Goal: Ask a question

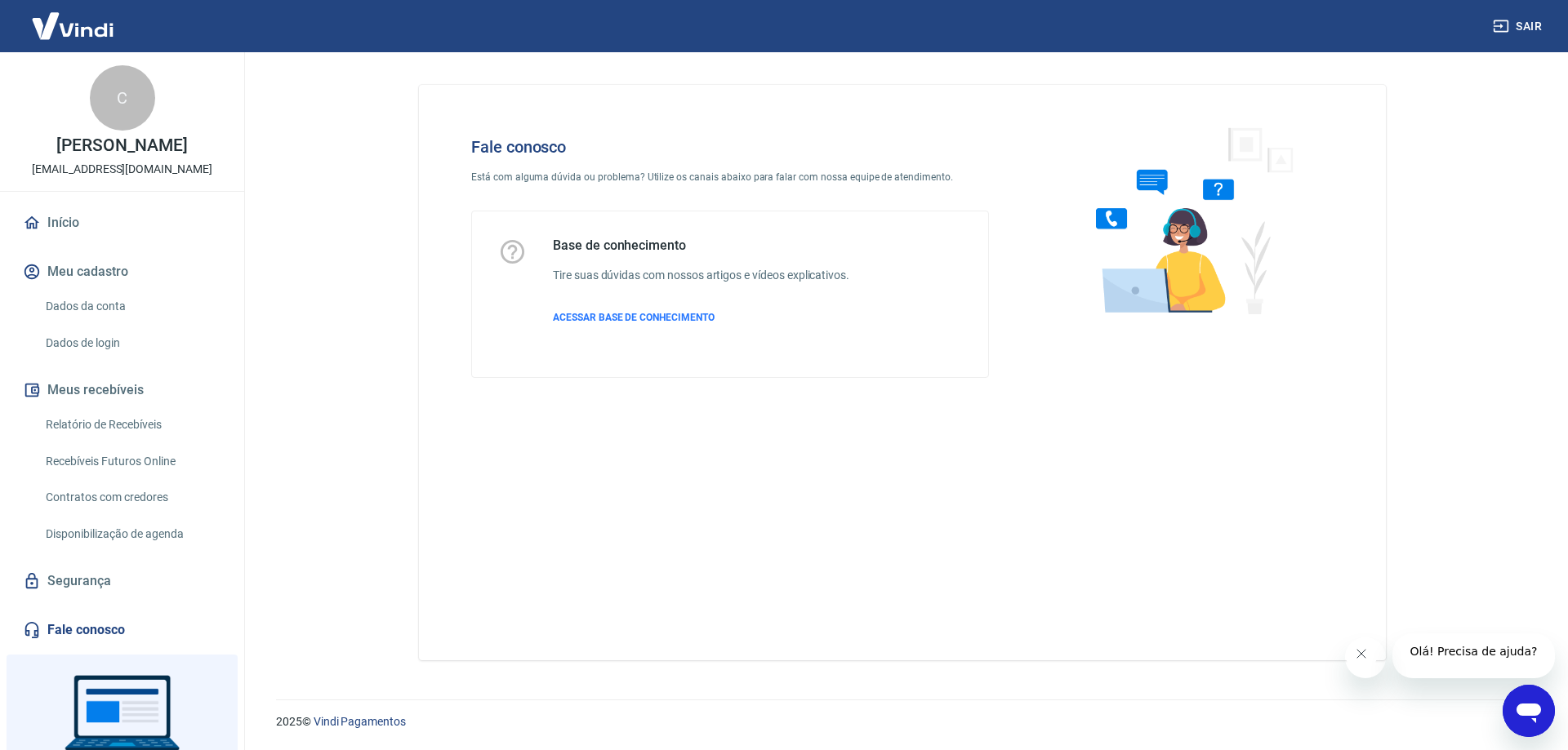
click at [1470, 589] on main "Fale conosco Está com alguma dúvida ou problema? Utilize os canais abaixo para …" at bounding box center [902, 401] width 1331 height 698
click at [1526, 707] on icon "Abrir janela de mensagens" at bounding box center [1528, 713] width 24 height 19
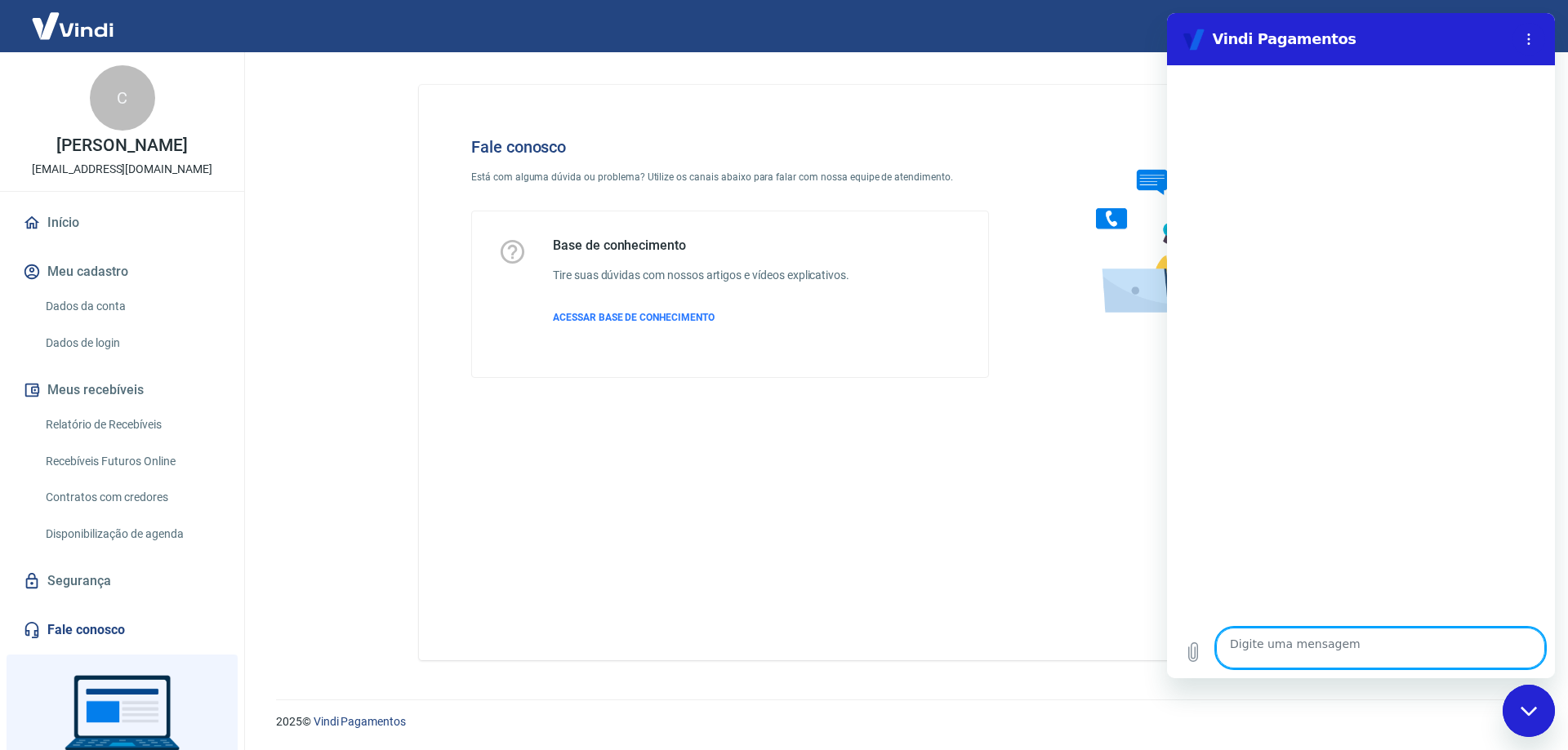
type textarea "c"
type textarea "x"
type textarea "co"
type textarea "x"
type textarea "com"
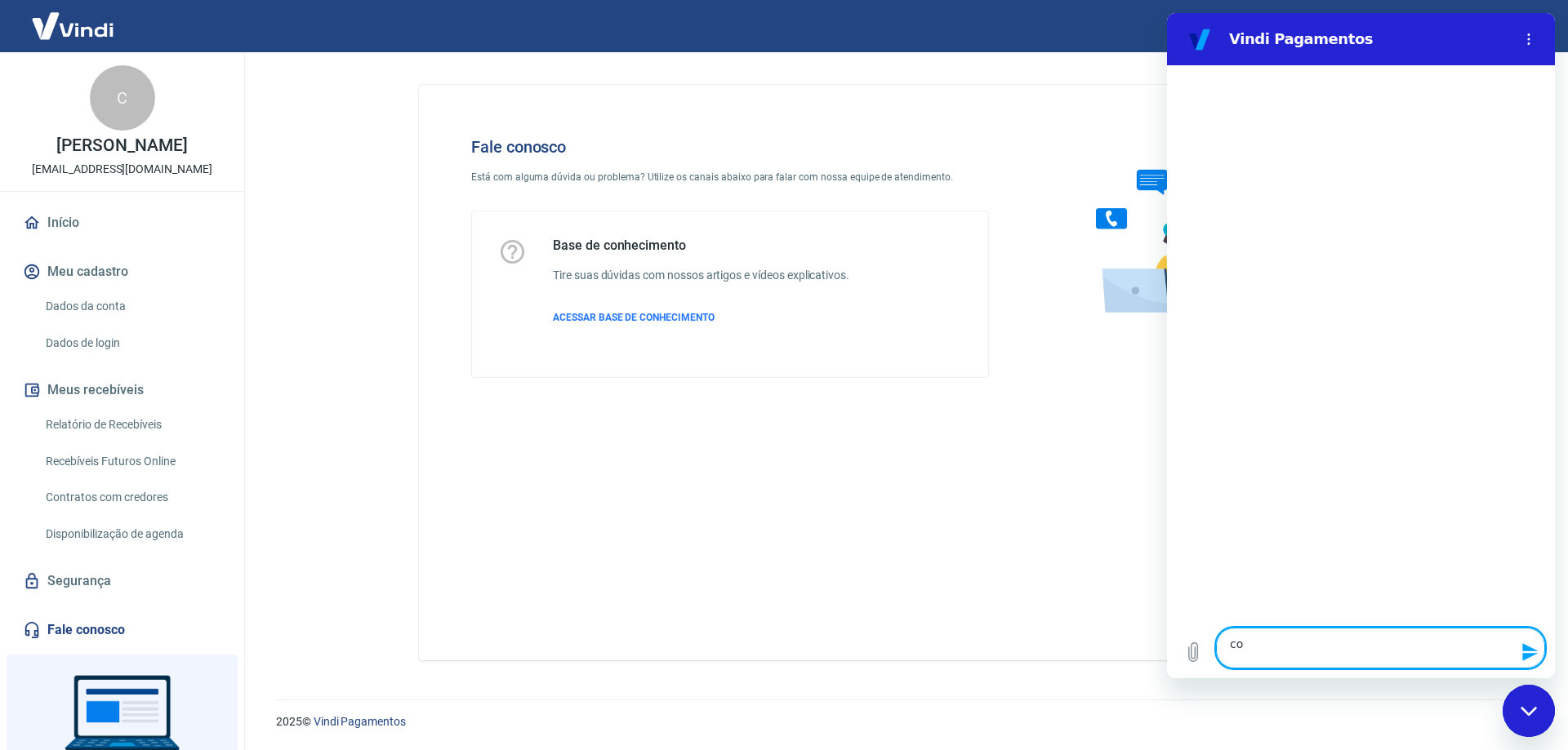
type textarea "x"
type textarea "como"
type textarea "x"
type textarea "como"
type textarea "x"
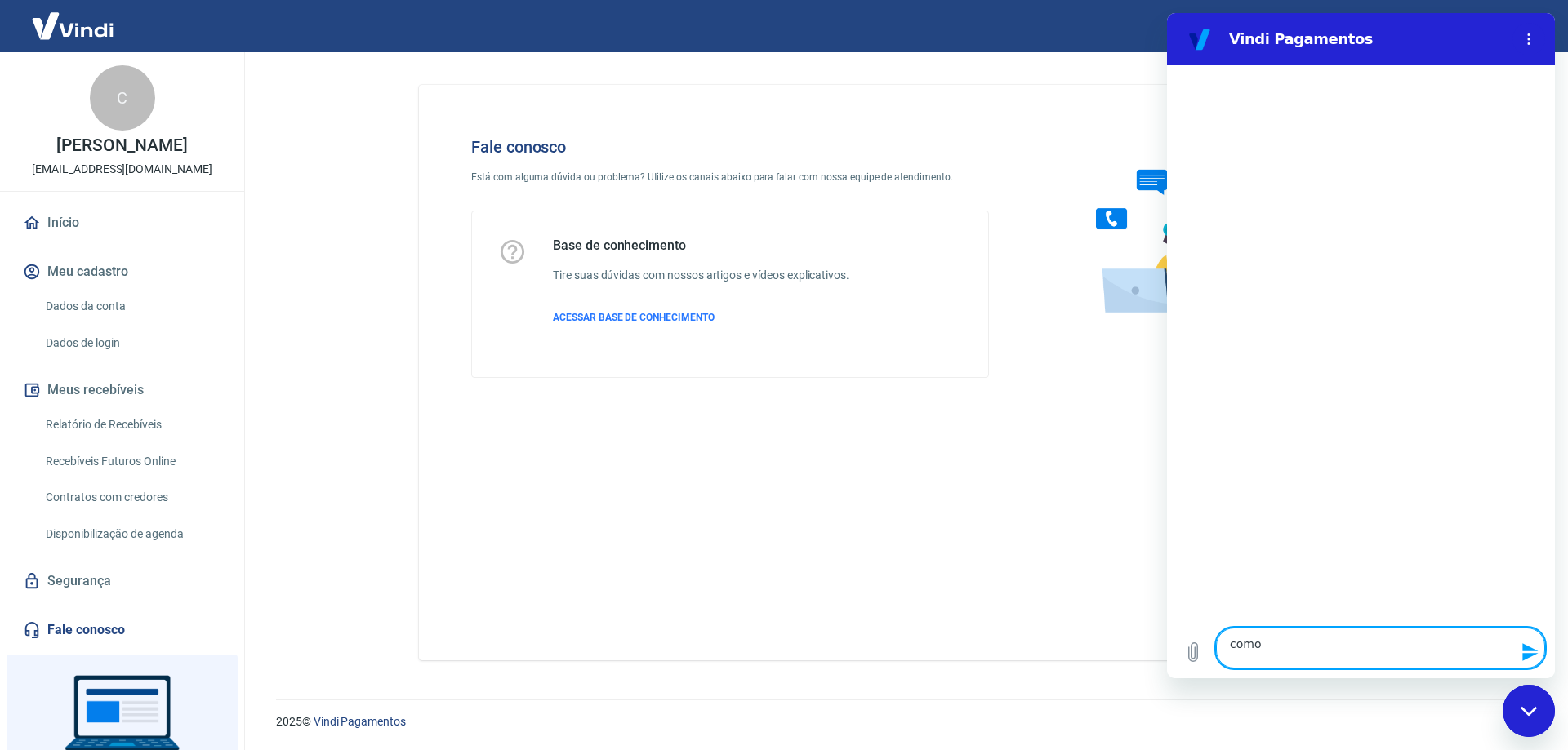
type textarea "como e"
type textarea "x"
type textarea "como eu"
type textarea "x"
type textarea "como eu"
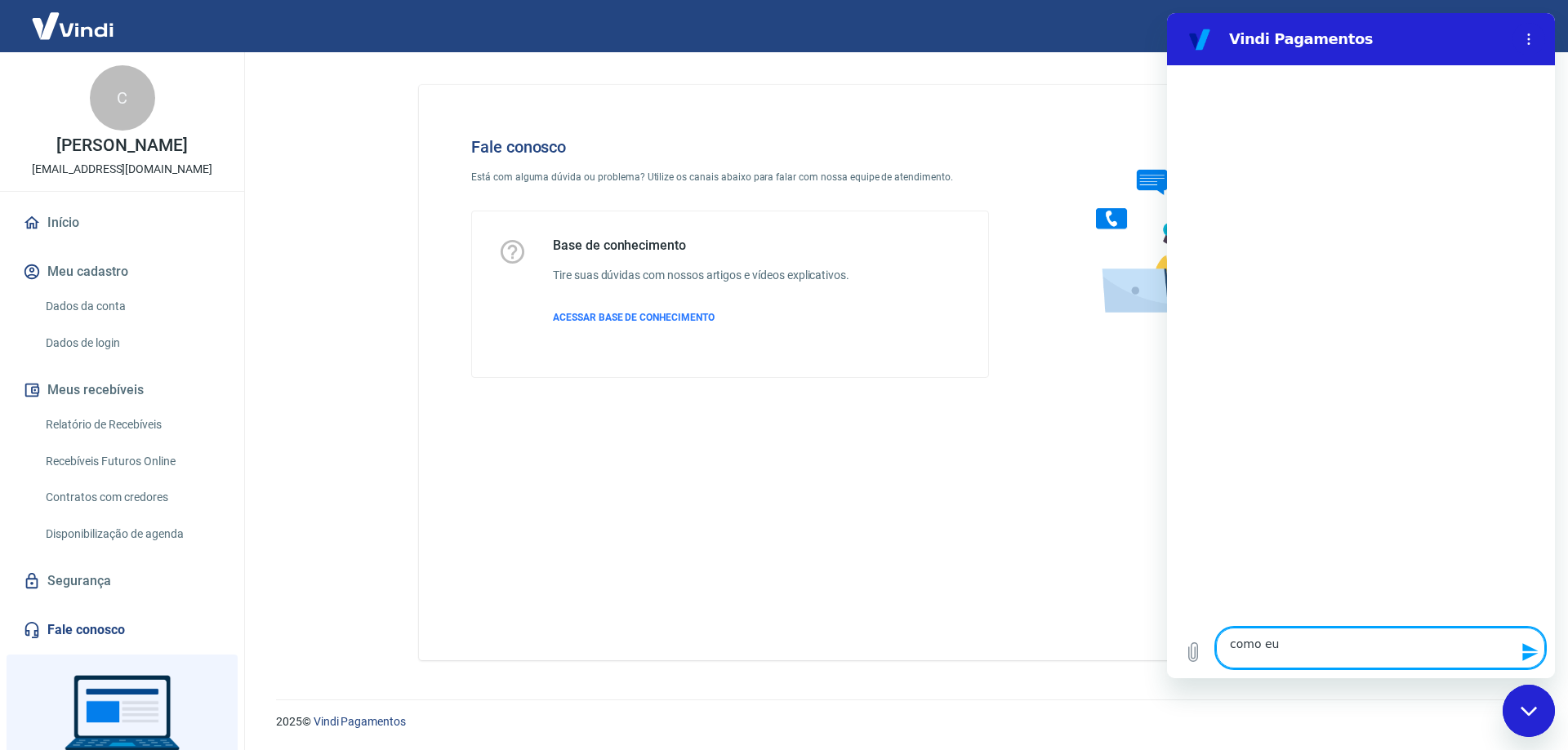
type textarea "x"
type textarea "como eu c"
type textarea "x"
type textarea "como eu co"
type textarea "x"
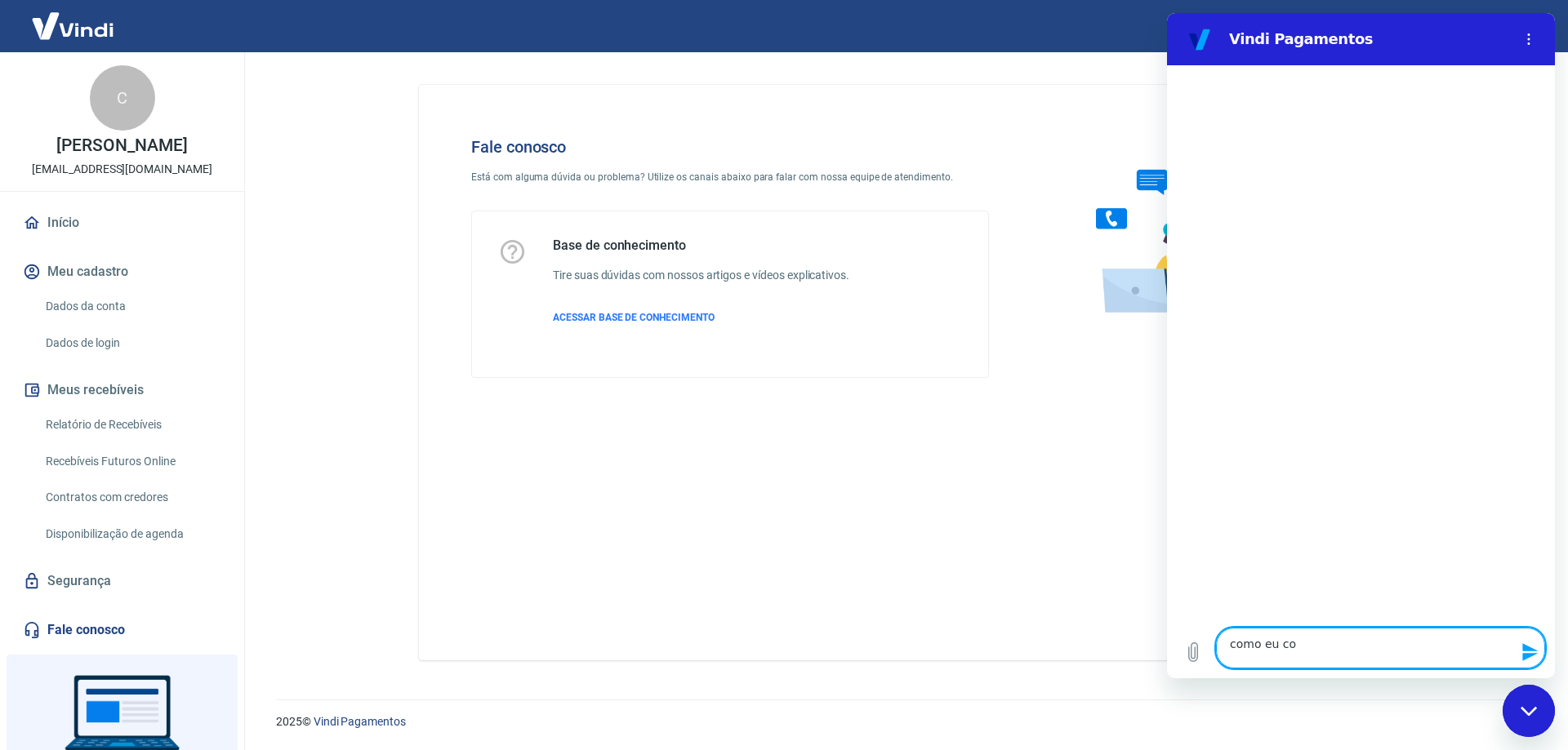
type textarea "como eu con"
type textarea "x"
type textarea "como eu conf"
type textarea "x"
type textarea "como eu confi"
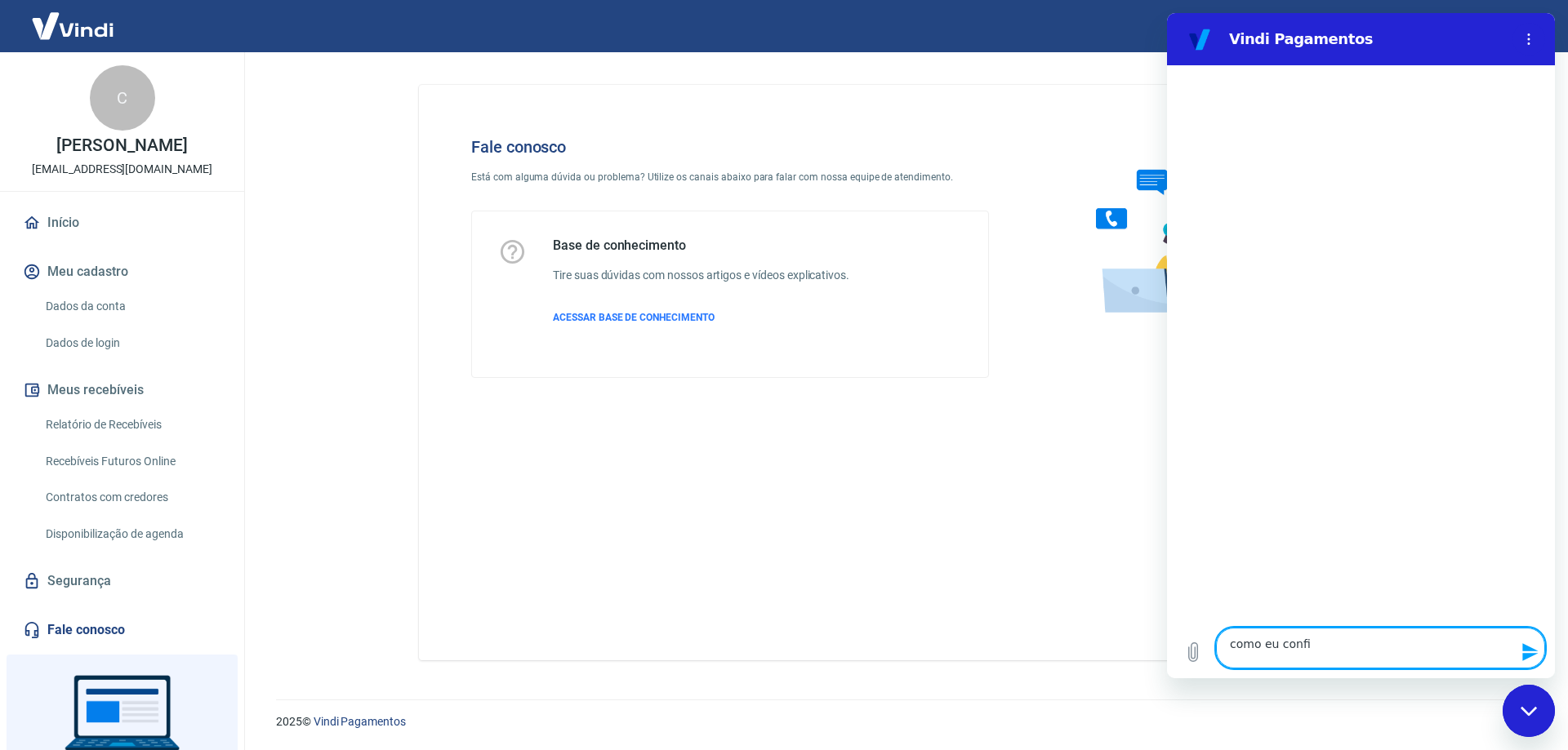
type textarea "x"
type textarea "como eu config"
type textarea "x"
type textarea "como eu configu"
type textarea "x"
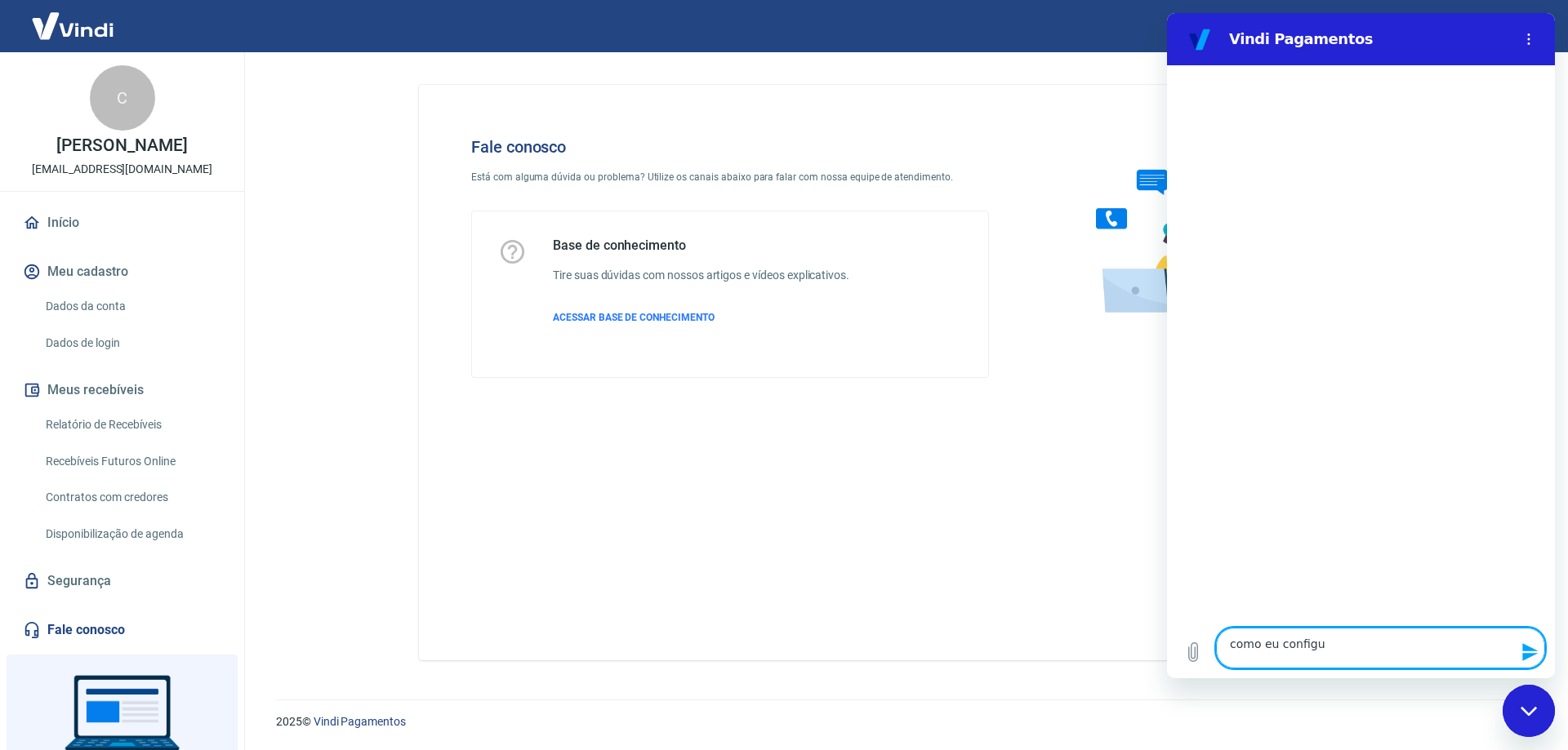
type textarea "como eu configur"
type textarea "x"
type textarea "como eu configura"
type textarea "x"
type textarea "como eu configur"
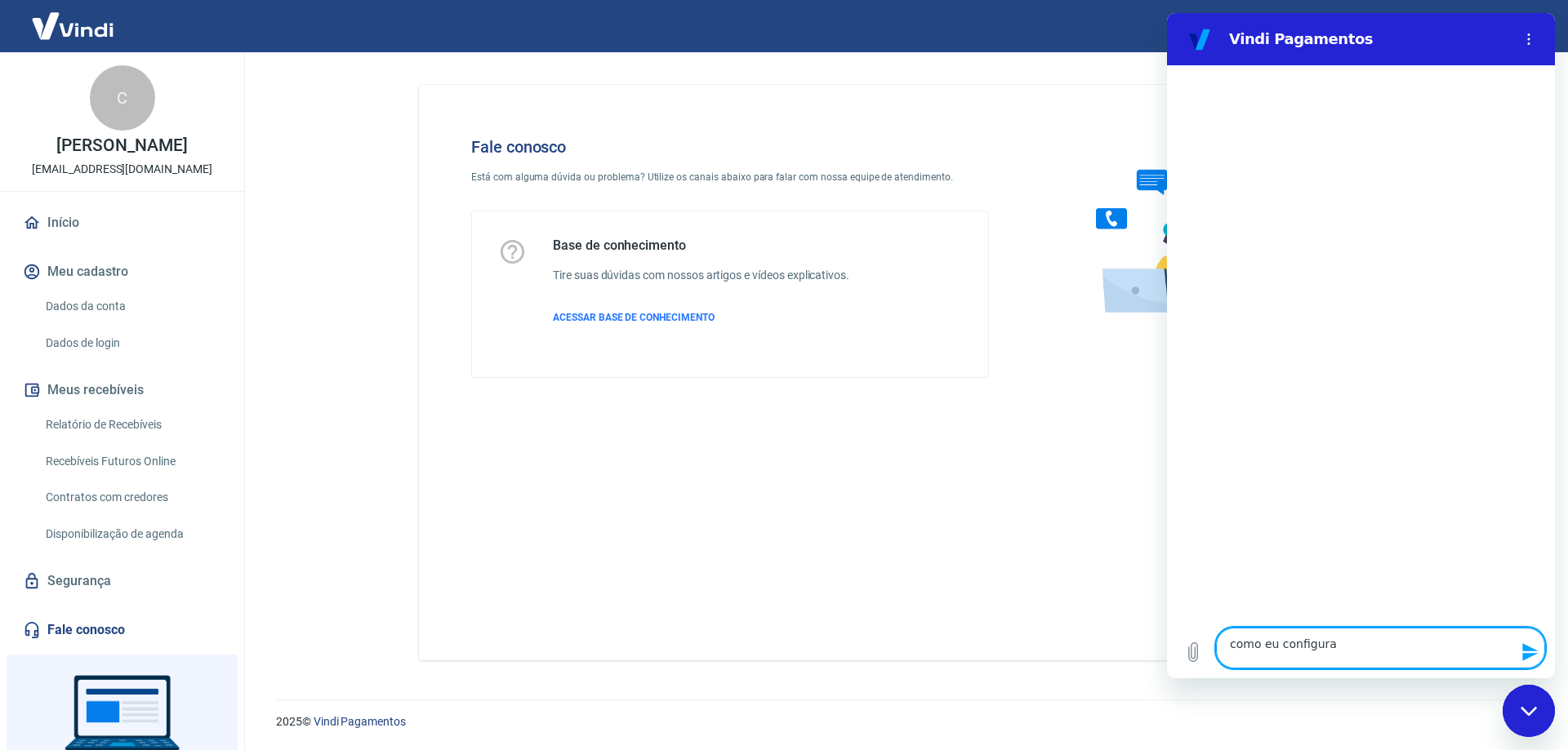
type textarea "x"
type textarea "como eu configuro"
type textarea "x"
type textarea "como eu configuro"
type textarea "x"
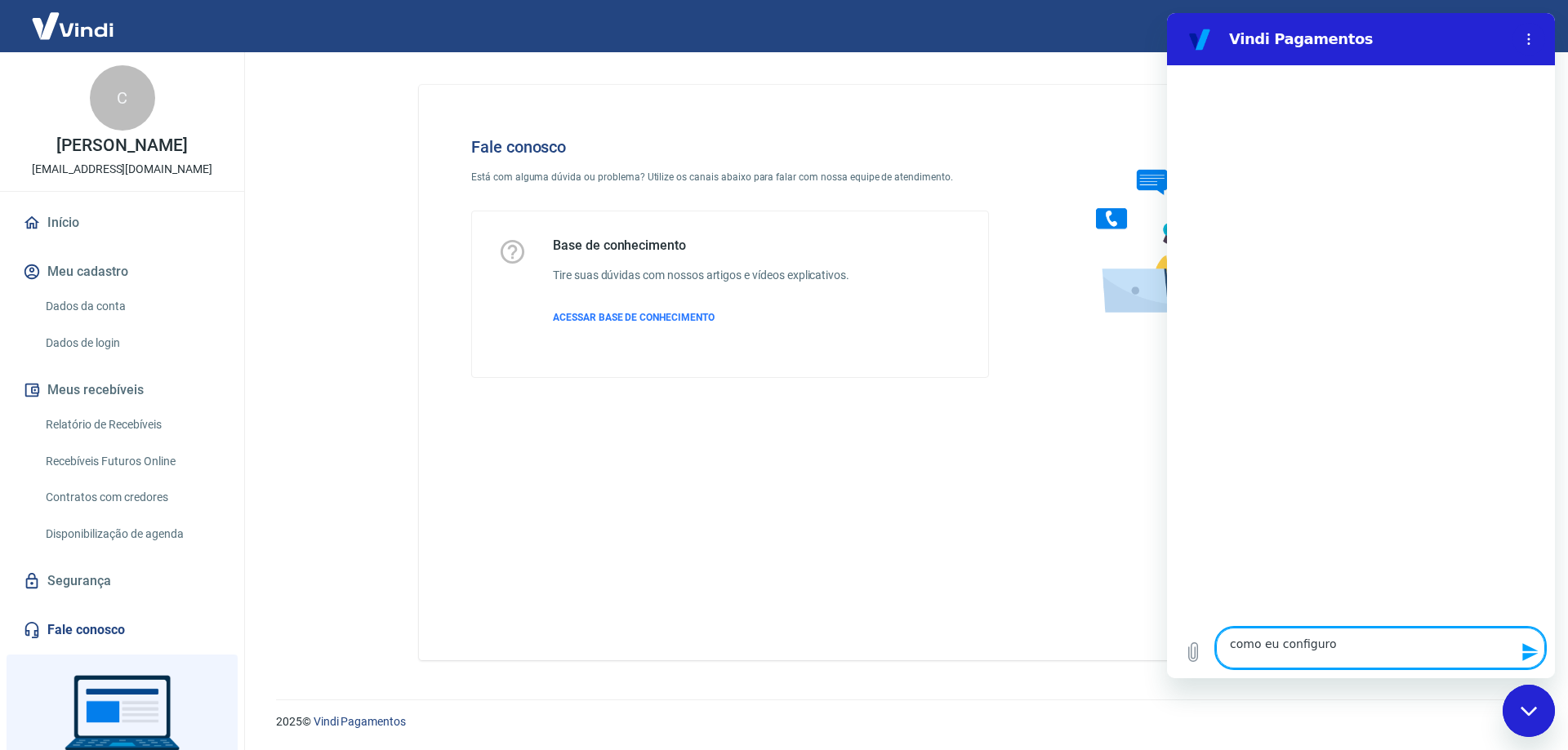
type textarea "como eu configuro m"
type textarea "x"
type textarea "como eu configuro me"
type textarea "x"
type textarea "como eu configuro meu"
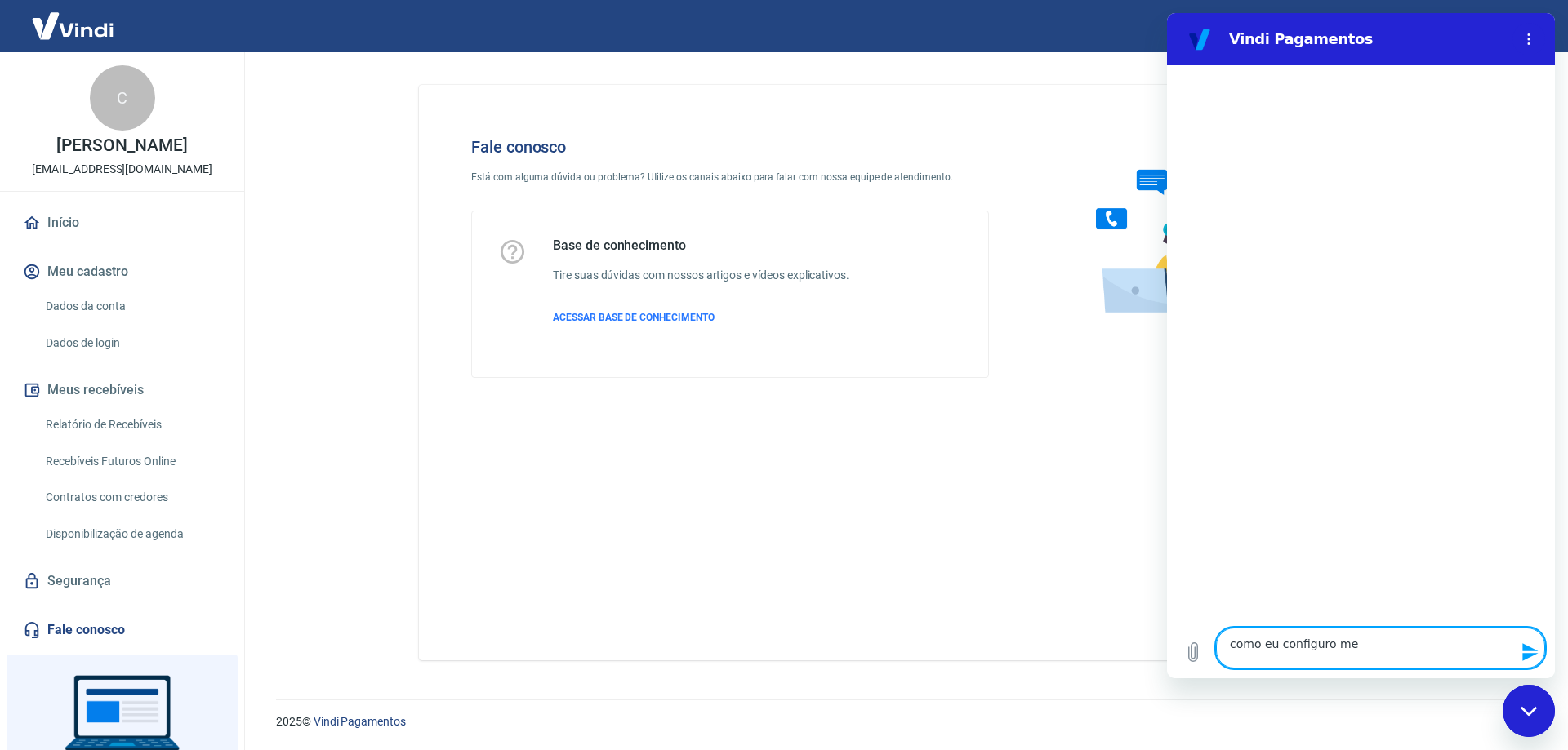
type textarea "x"
type textarea "como eu configuro meus"
type textarea "x"
type textarea "como eu configuro meus"
type textarea "x"
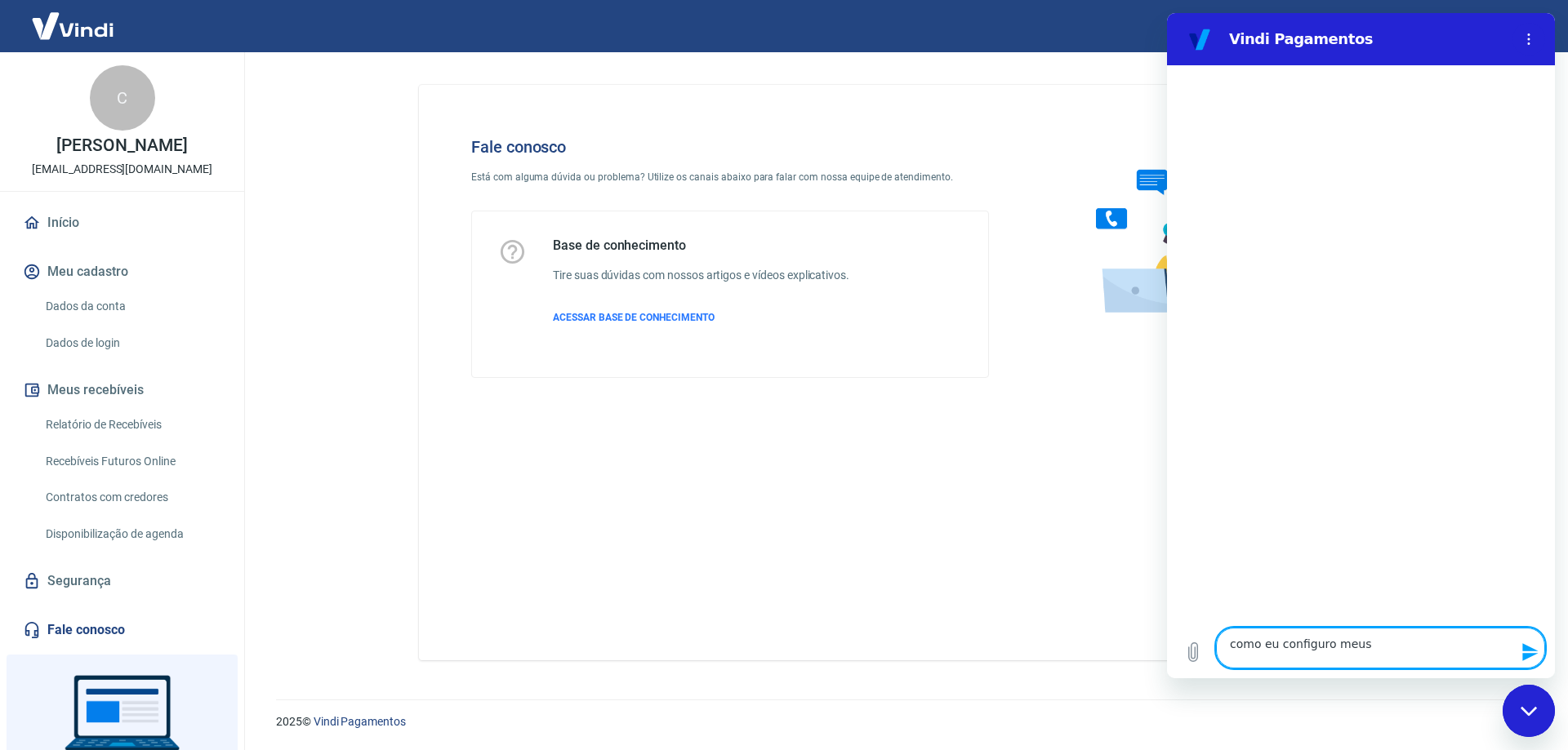
type textarea "como eu configuro meus r"
type textarea "x"
type textarea "como eu configuro meus re"
type textarea "x"
type textarea "como eu configuro meus rec"
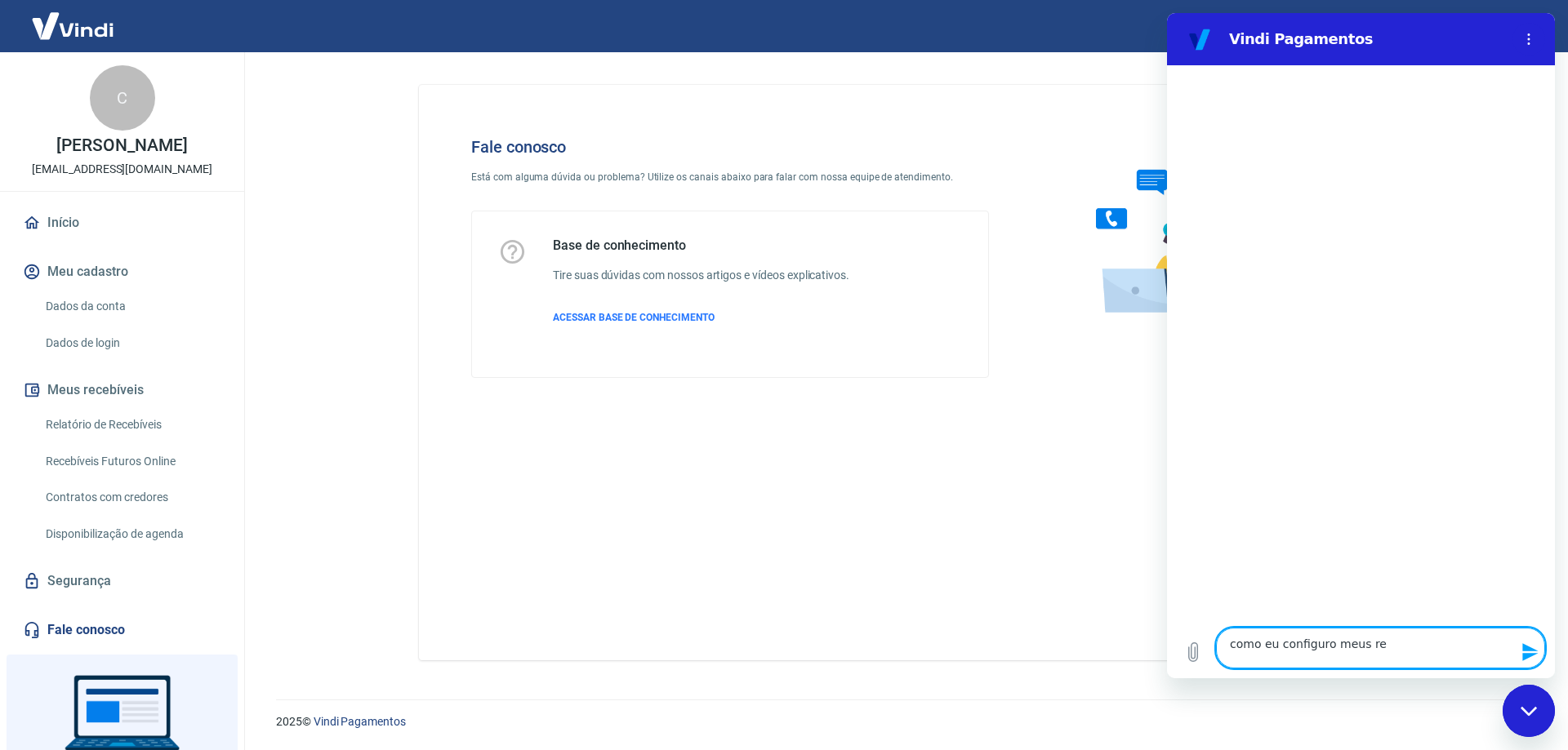
type textarea "x"
type textarea "como eu configuro meus rece"
type textarea "x"
type textarea "como eu configuro meus receb"
type textarea "x"
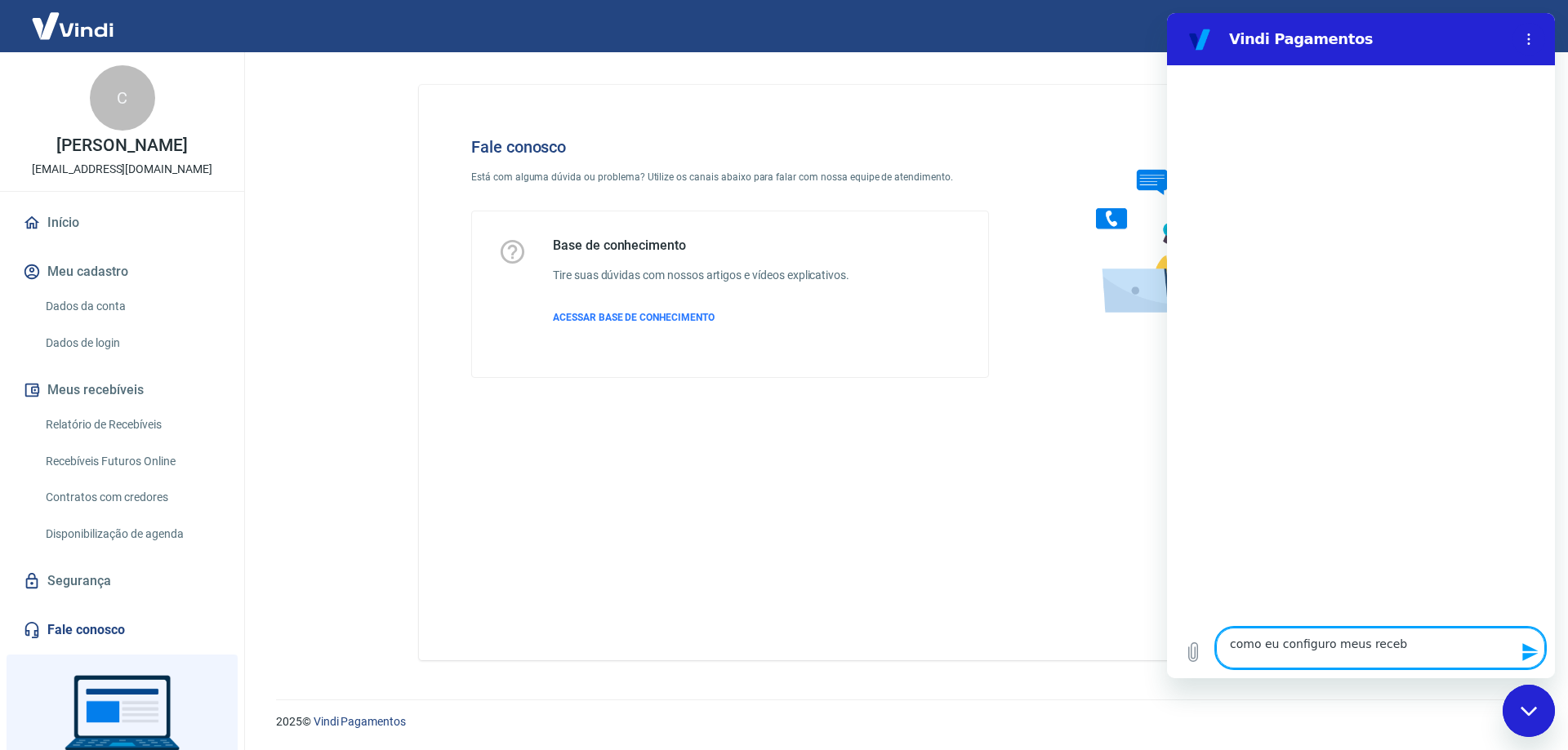
type textarea "como eu configuro meus recebi"
type textarea "x"
type textarea "como eu configuro meus recebim"
type textarea "x"
type textarea "como eu configuro meus recebime"
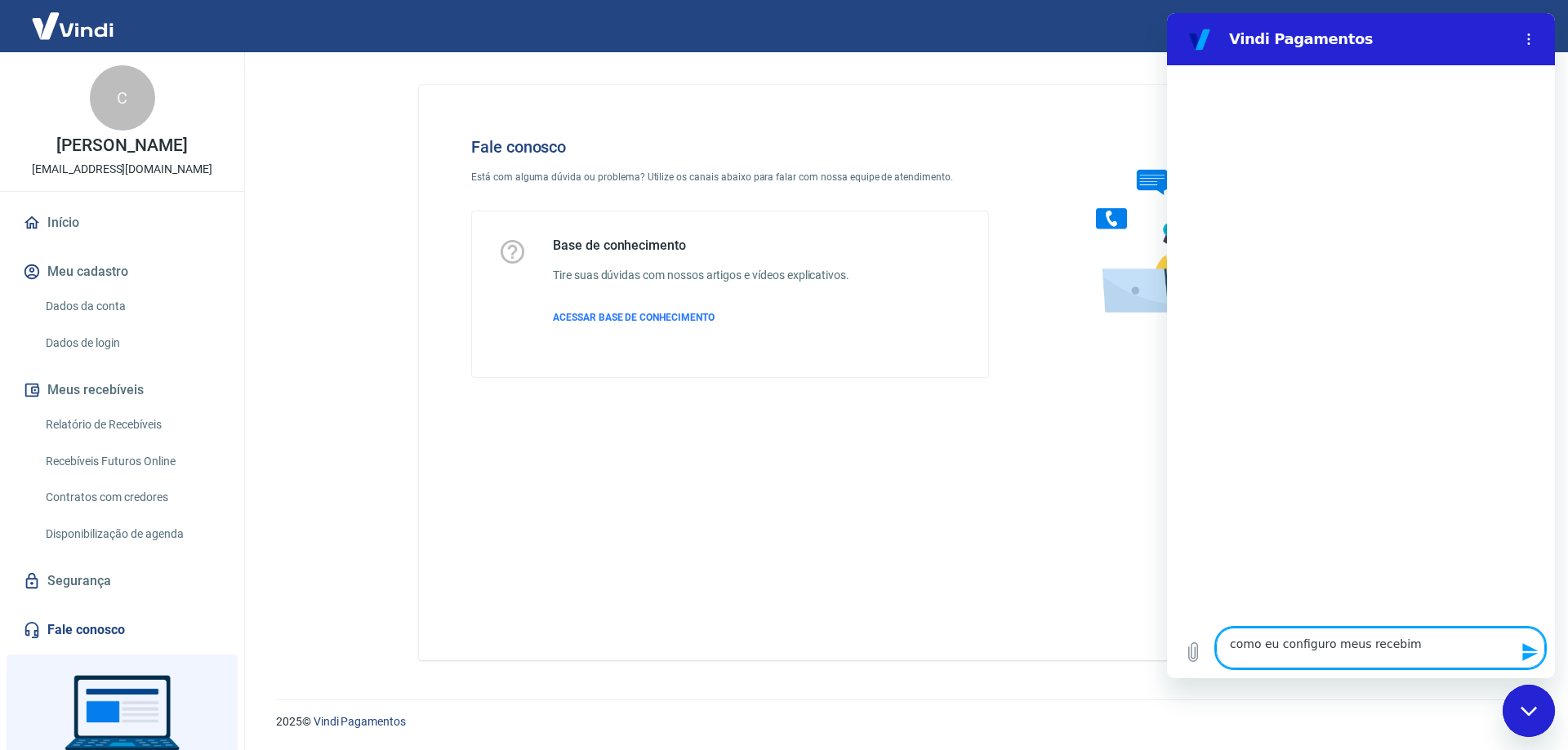
type textarea "x"
type textarea "como eu configuro meus recebimen"
type textarea "x"
type textarea "como eu configuro meus recebiment"
type textarea "x"
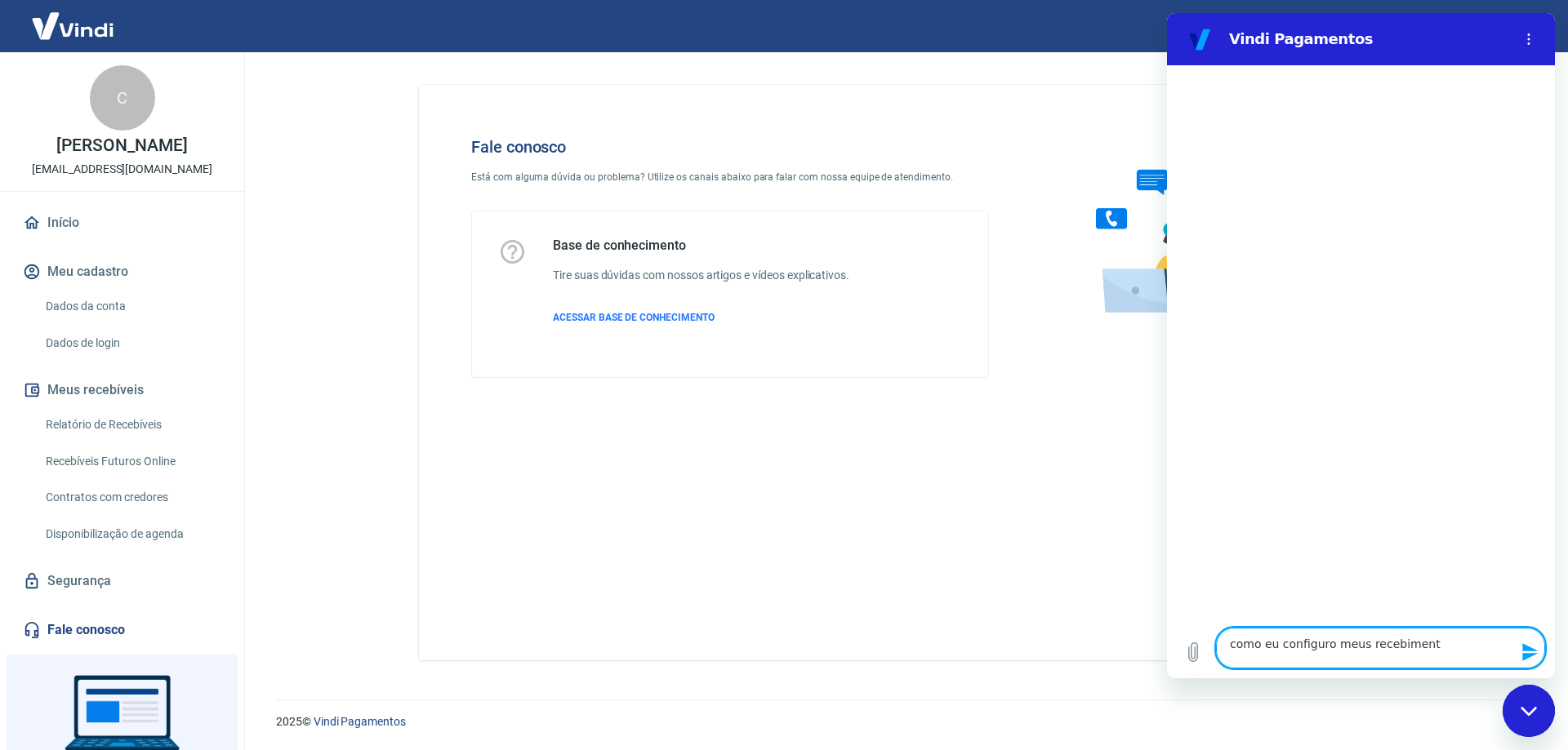
type textarea "como eu configuro meus recebimento"
type textarea "x"
type textarea "como eu configuro meus recebimentos"
type textarea "x"
type textarea "como eu configuro meus recebimentos"
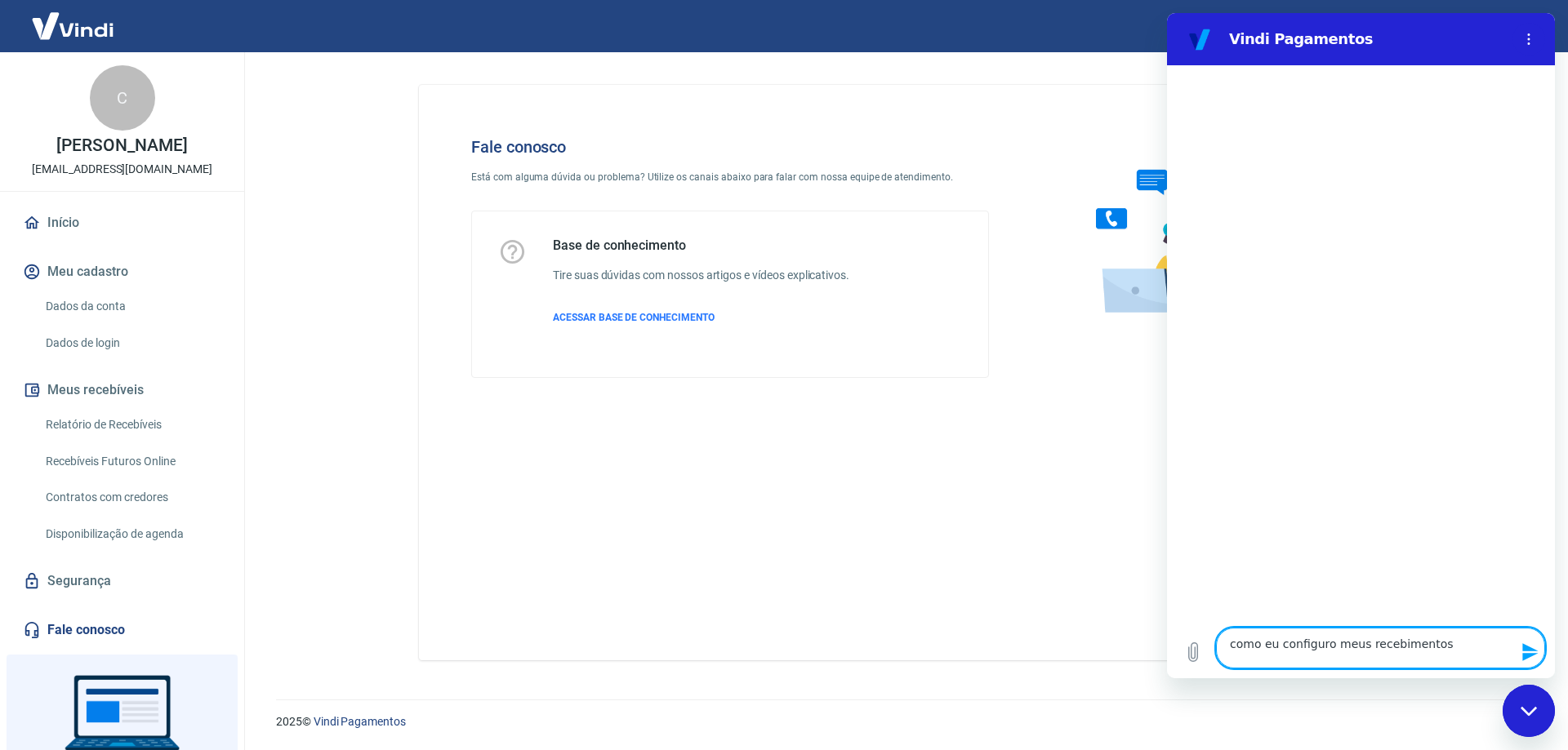
type textarea "x"
type textarea "como eu configuro meus recebimentos d"
type textarea "x"
type textarea "como eu configuro meus recebimentos de"
type textarea "x"
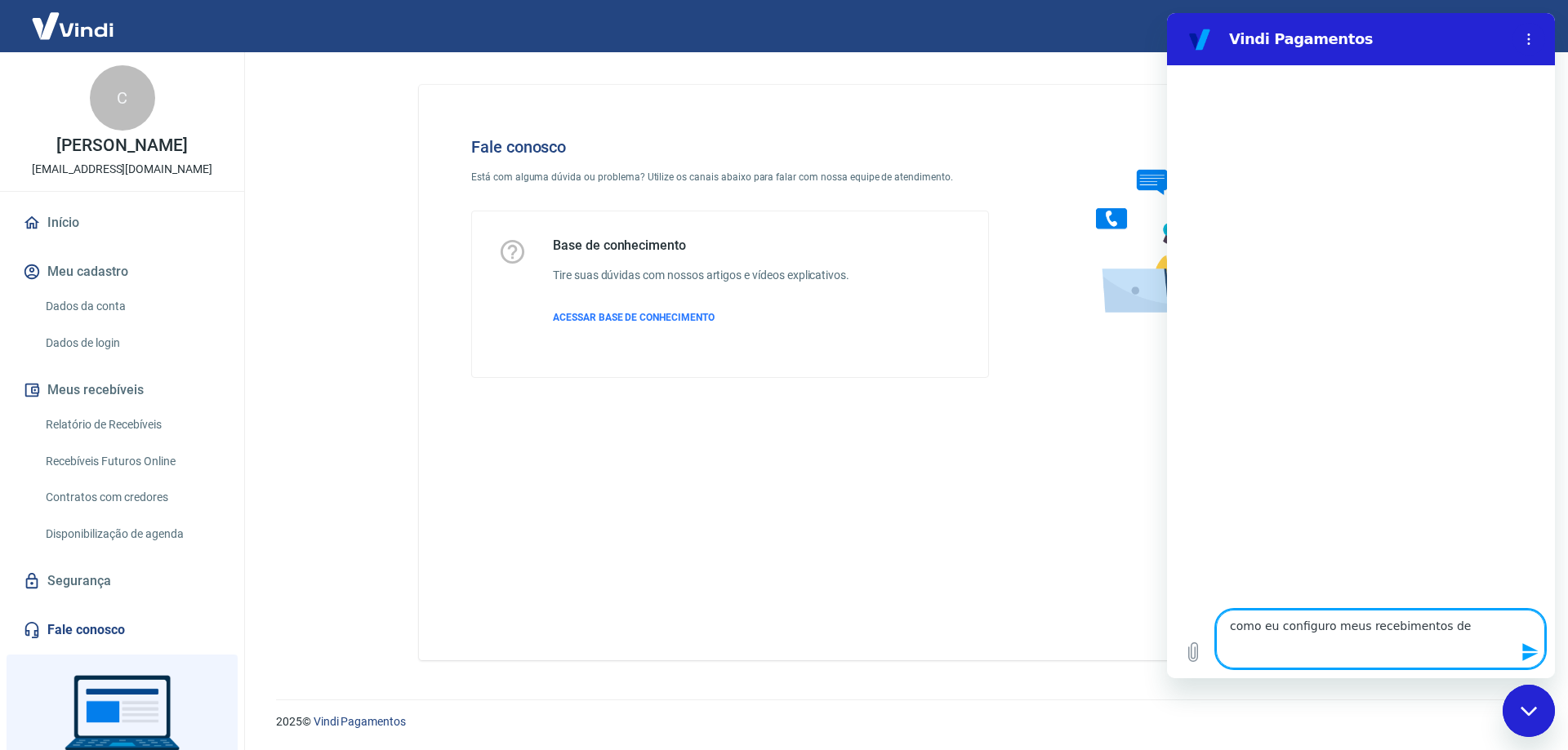
type textarea "como eu configuro meus recebimentos de"
type textarea "x"
type textarea "como eu configuro meus recebimentos de c"
type textarea "x"
type textarea "como eu configuro meus recebimentos de ca"
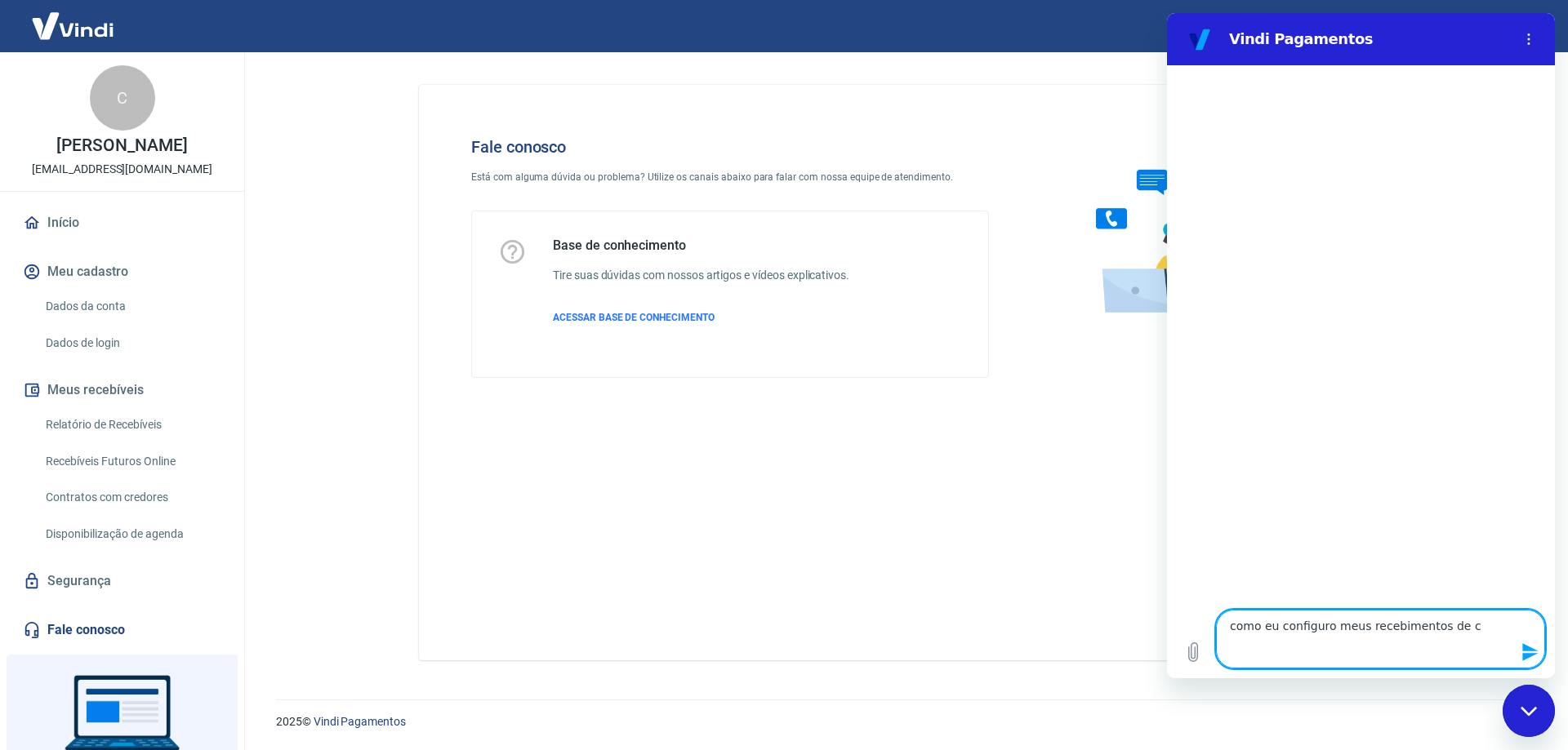
type textarea "x"
type textarea "como eu configuro meus recebimentos de car"
type textarea "x"
type textarea "como eu configuro meus recebimentos de cart"
type textarea "x"
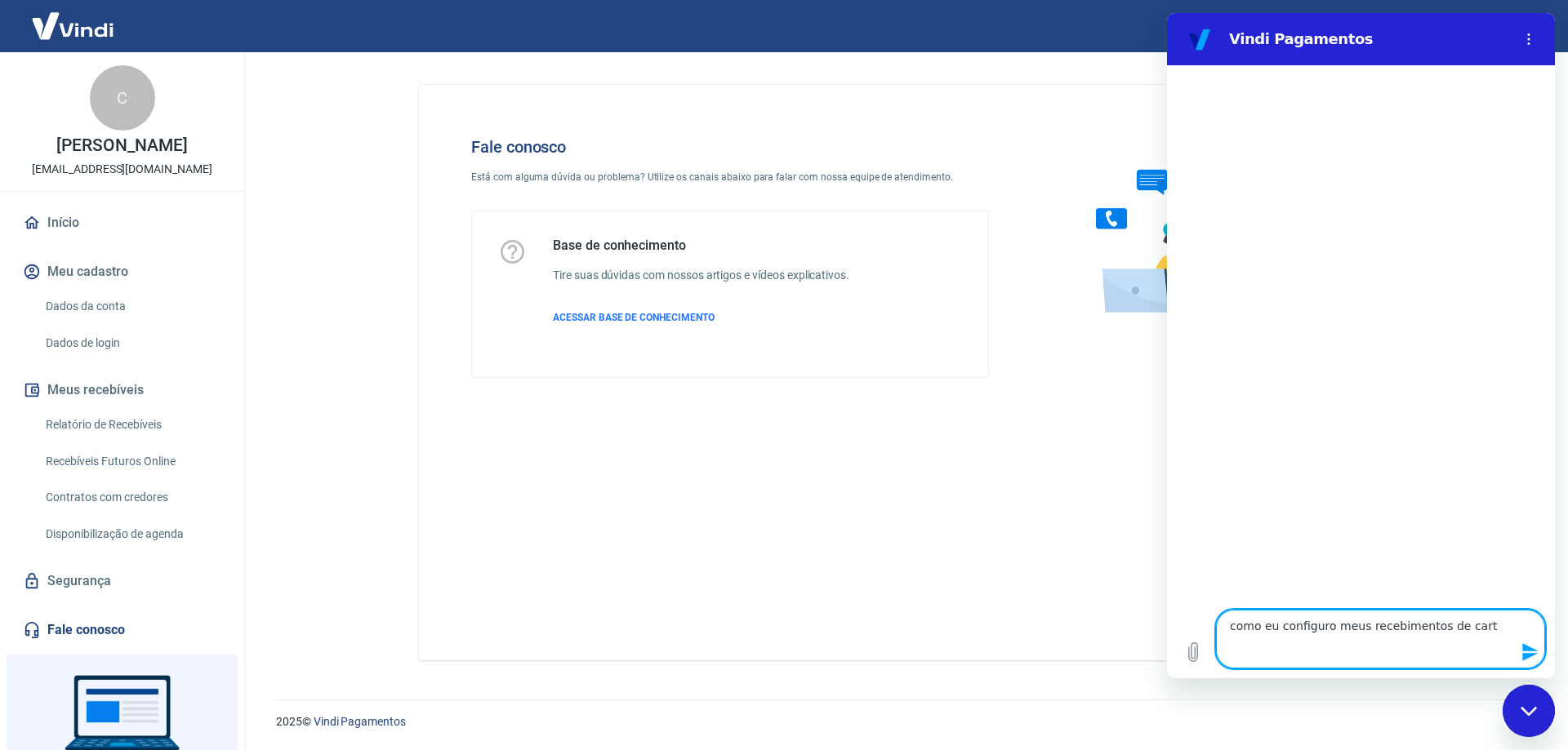
type textarea "como eu configuro meus recebimentos de cartã"
type textarea "x"
type textarea "como eu configuro meus recebimentos de cartão"
type textarea "x"
type textarea "como eu configuro meus recebimentos de cartão"
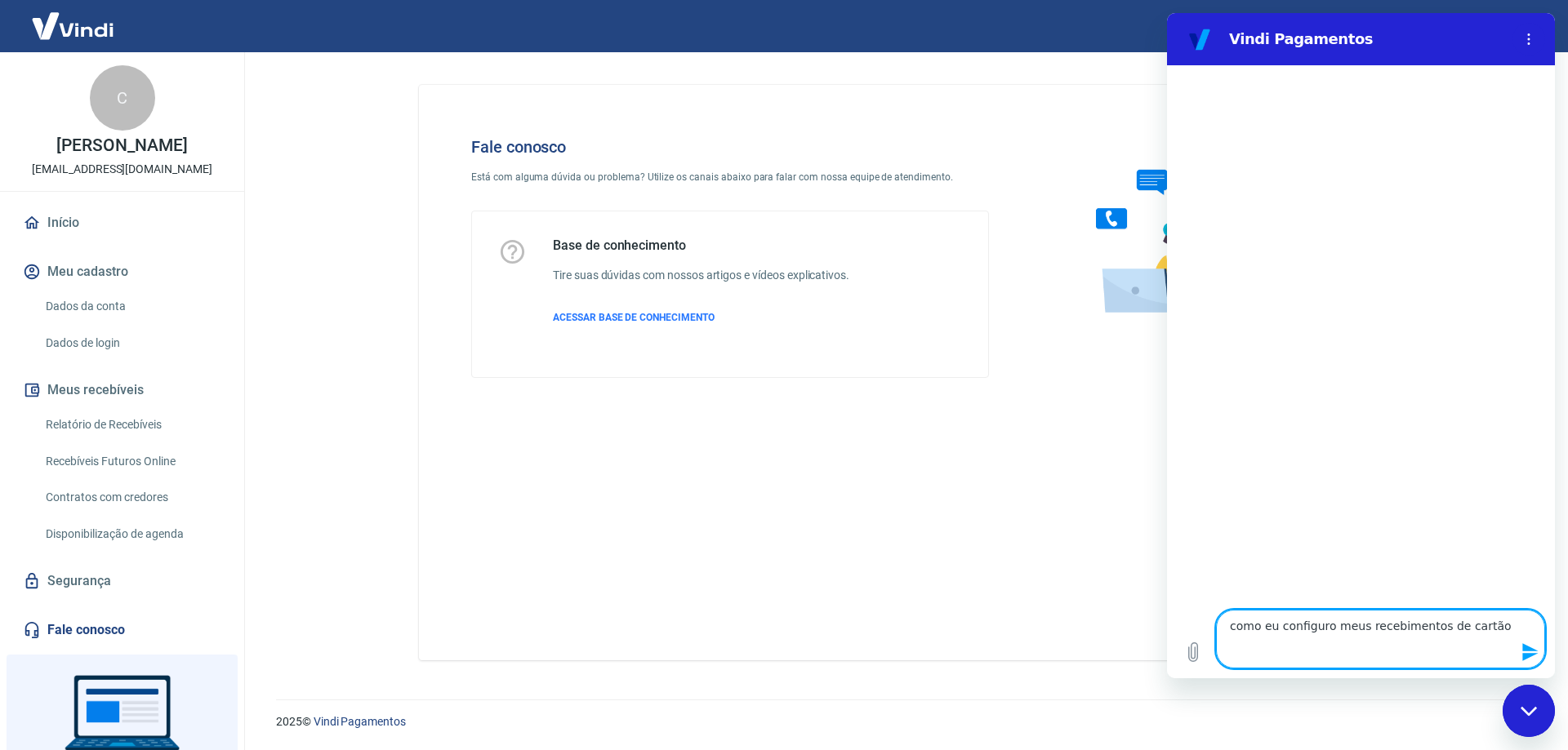
type textarea "x"
type textarea "como eu configuro meus recebimentos de cartão d"
type textarea "x"
type textarea "como eu configuro meus recebimentos de cartão de"
type textarea "x"
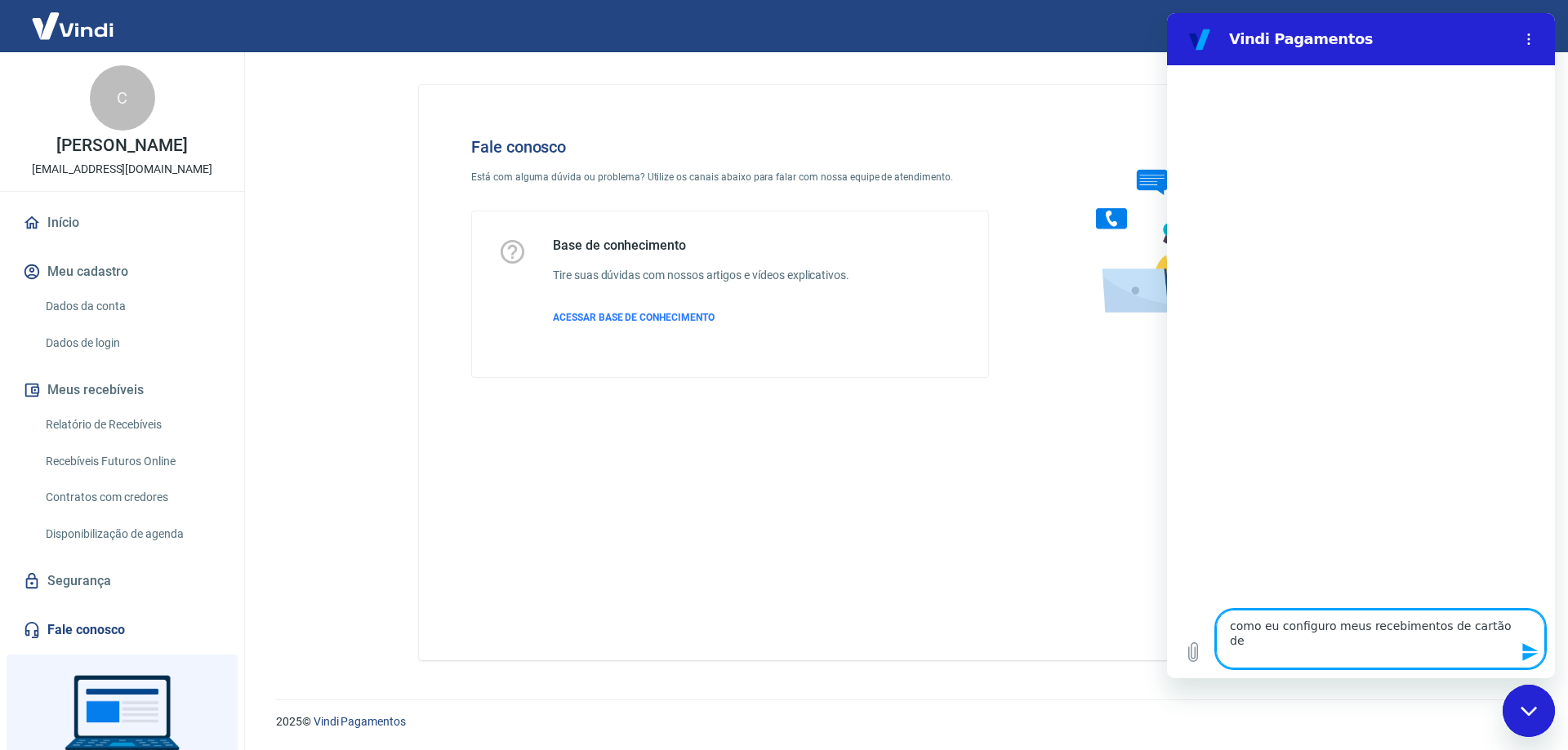
type textarea "como eu configuro meus recebimentos de cartão de"
type textarea "x"
type textarea "como eu configuro meus recebimentos de cartão de c"
type textarea "x"
type textarea "como eu configuro meus recebimentos de cartão de cr"
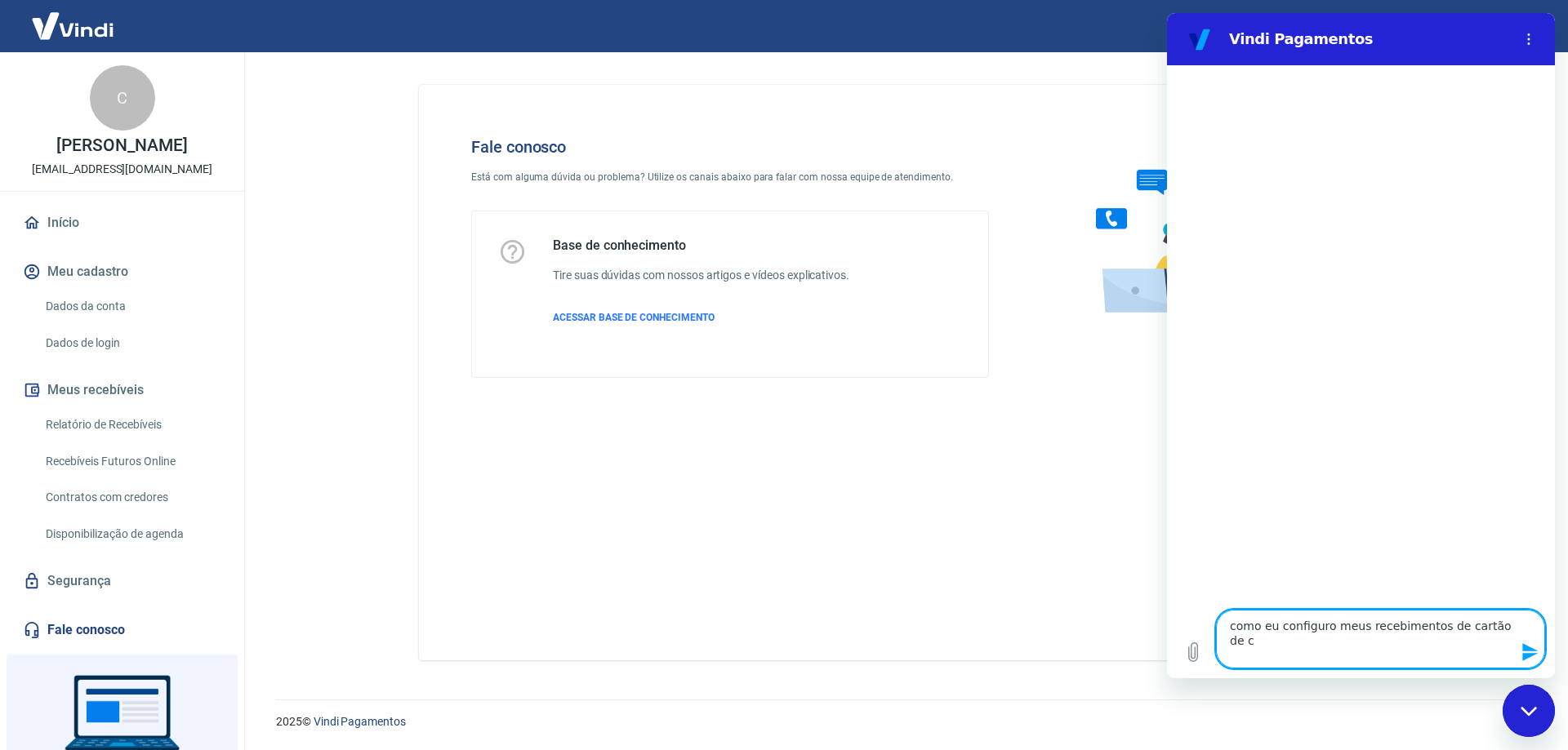
type textarea "x"
type textarea "como eu configuro meus recebimentos de cartão de cre"
type textarea "x"
type textarea "como eu configuro meus recebimentos de cartão de cred"
type textarea "x"
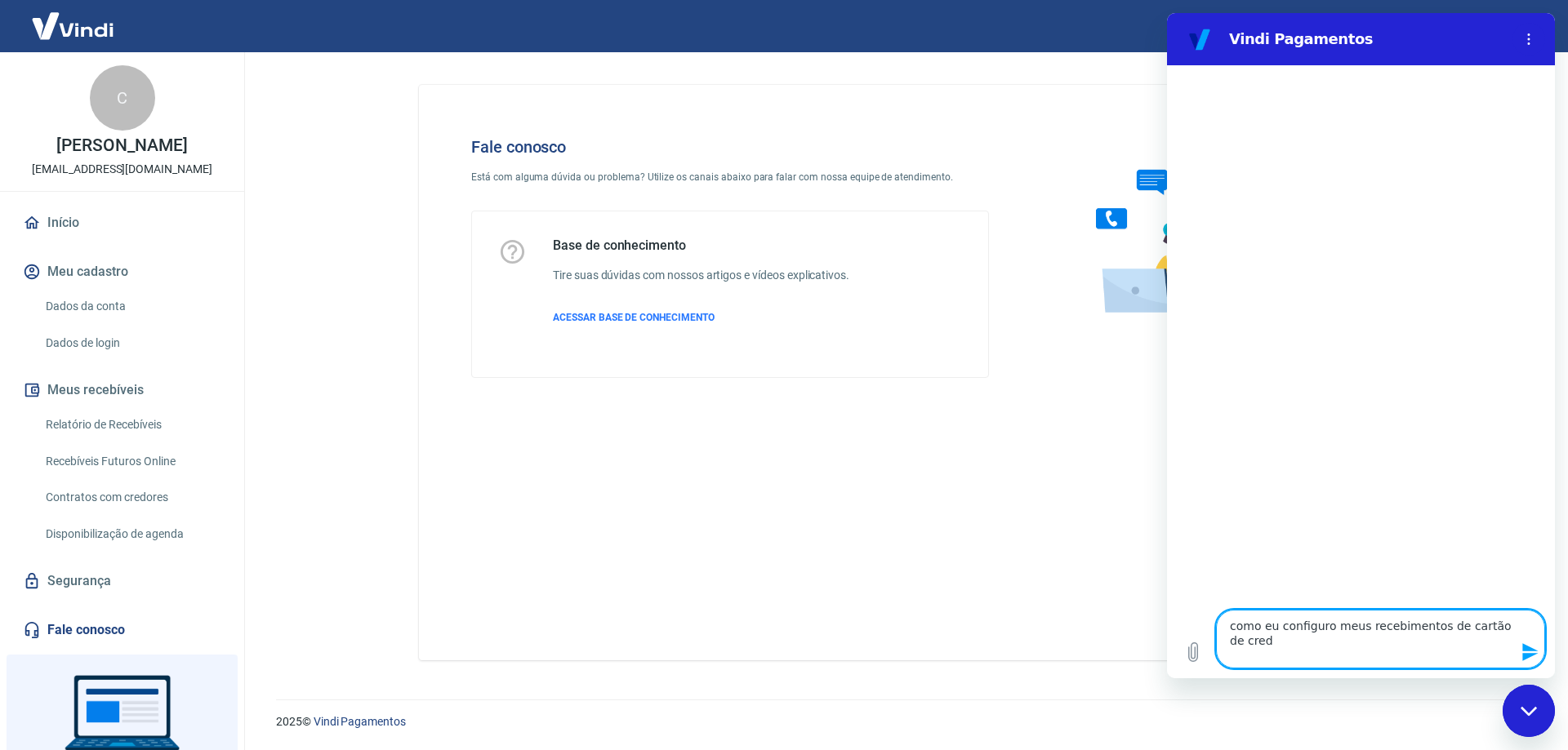
type textarea "como eu configuro meus recebimentos de cartão de credi"
type textarea "x"
type textarea "como eu configuro meus recebimentos de cartão de credit"
type textarea "x"
type textarea "como eu configuro meus recebimentos de cartão de credito"
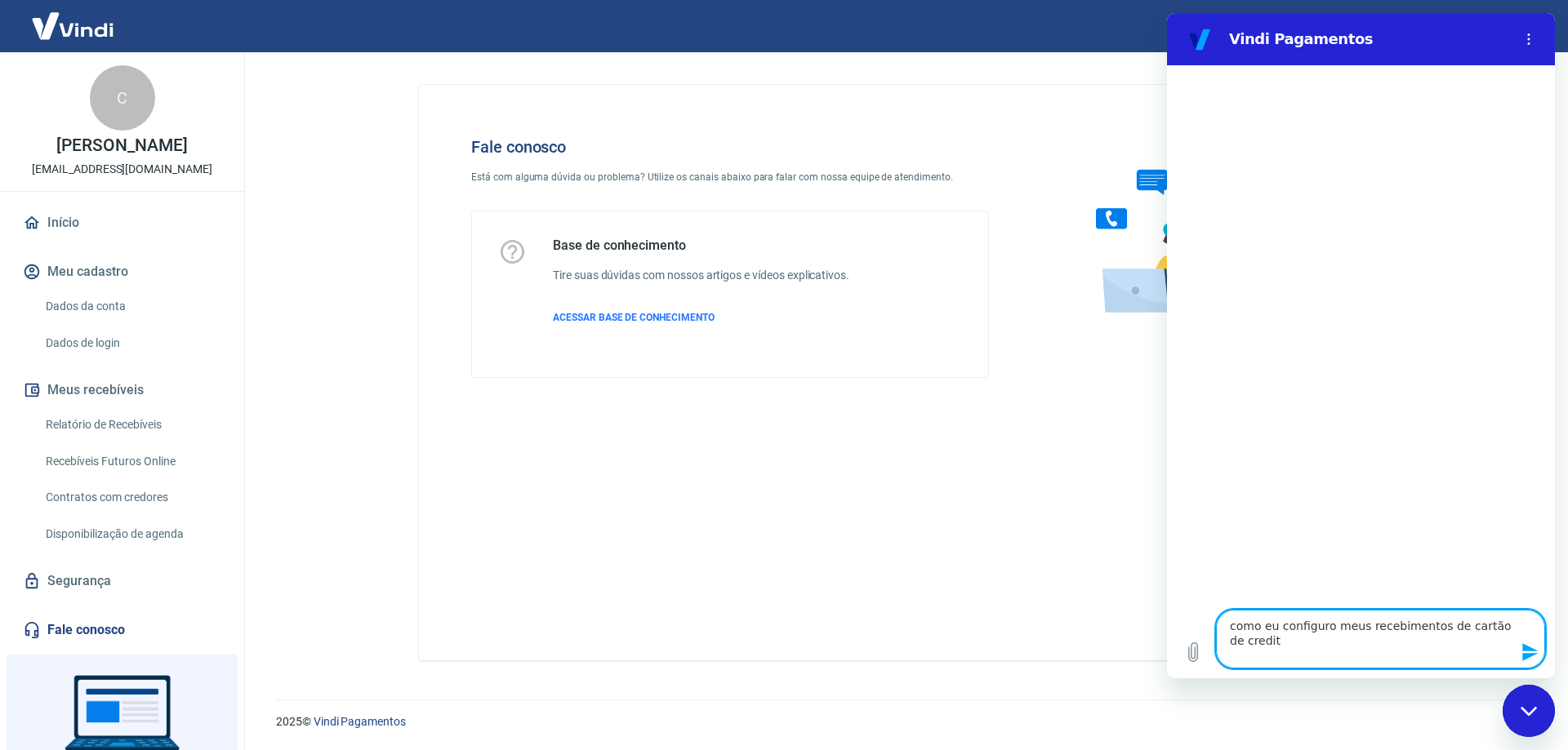
type textarea "x"
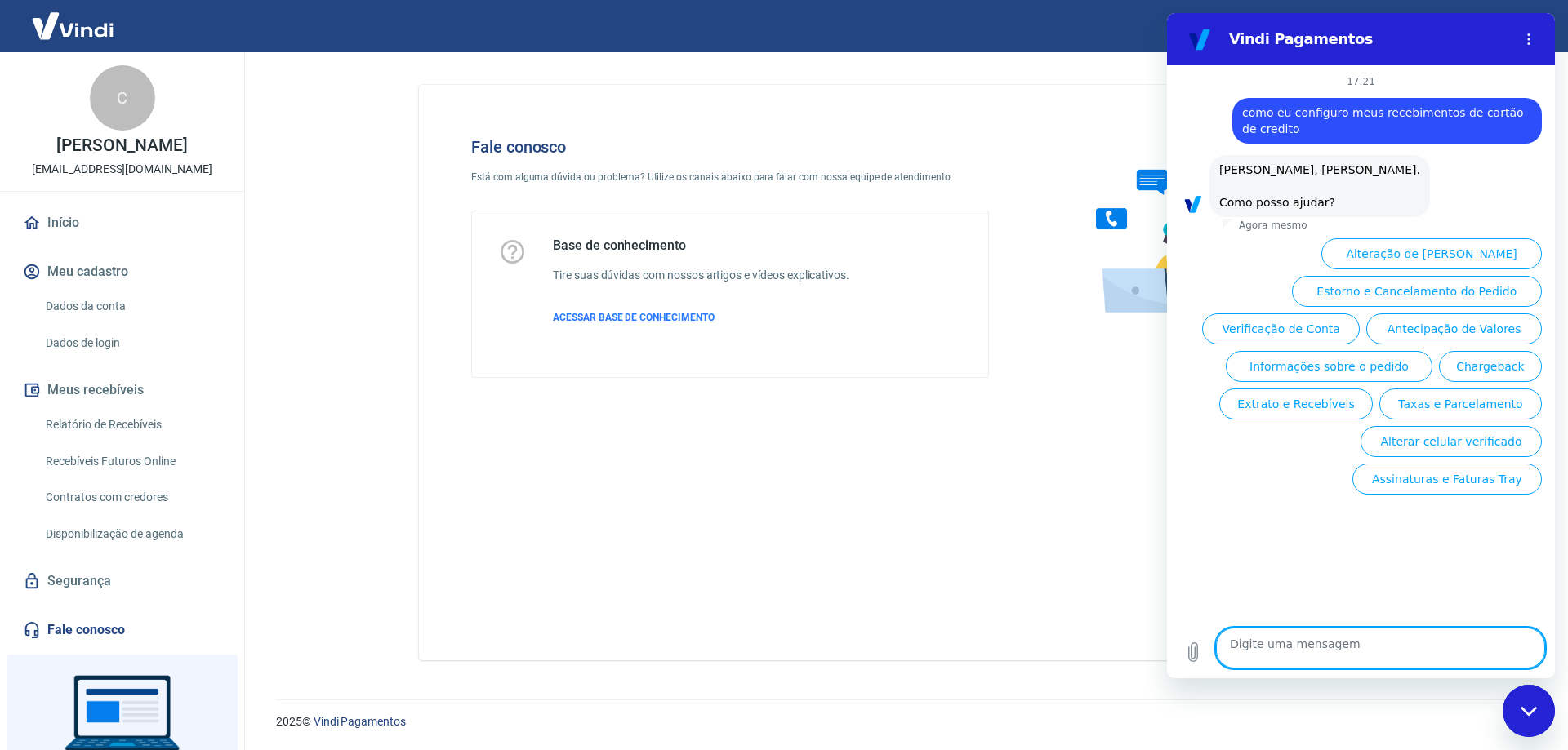
scroll to position [97, 0]
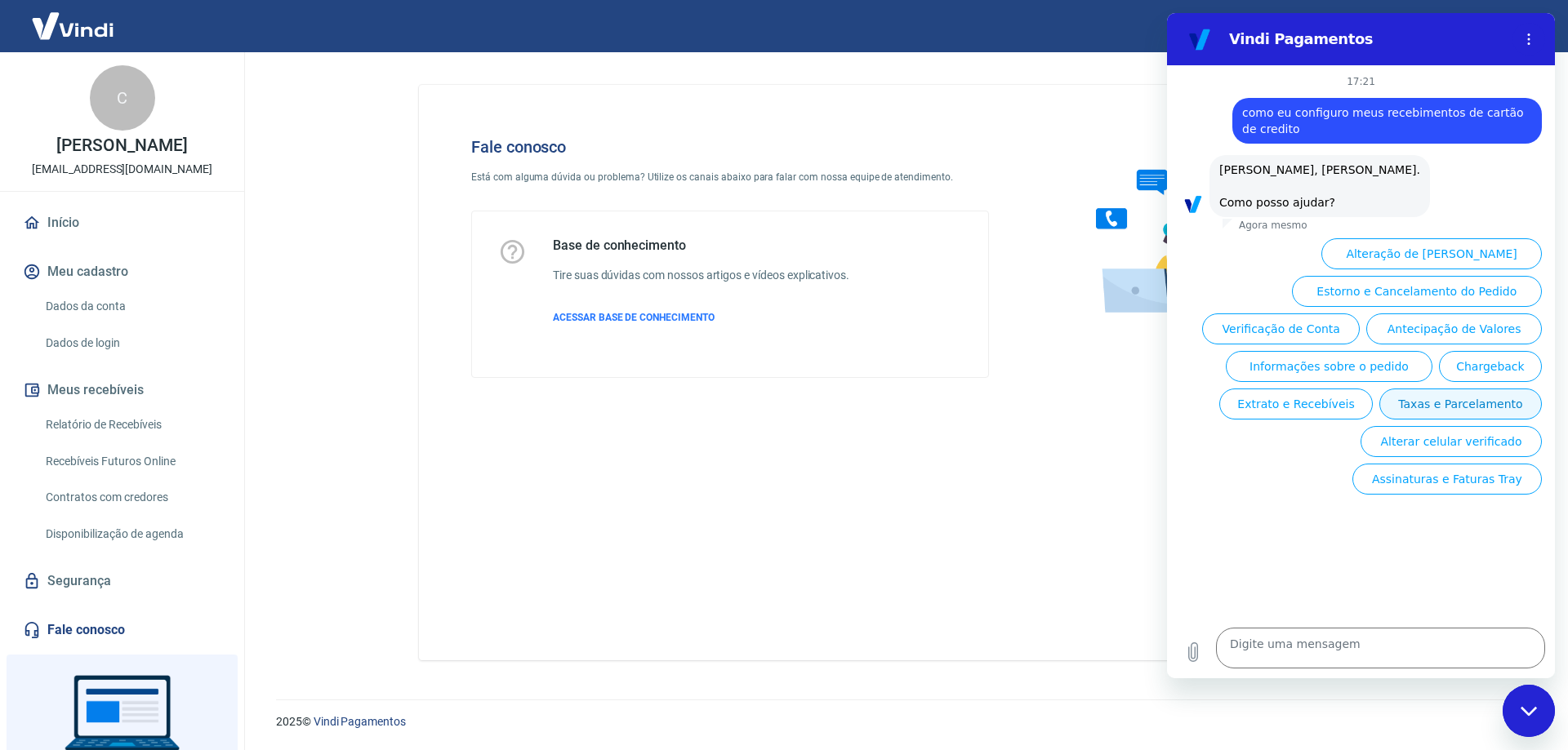
click at [1495, 420] on button "Taxas e Parcelamento" at bounding box center [1460, 404] width 163 height 31
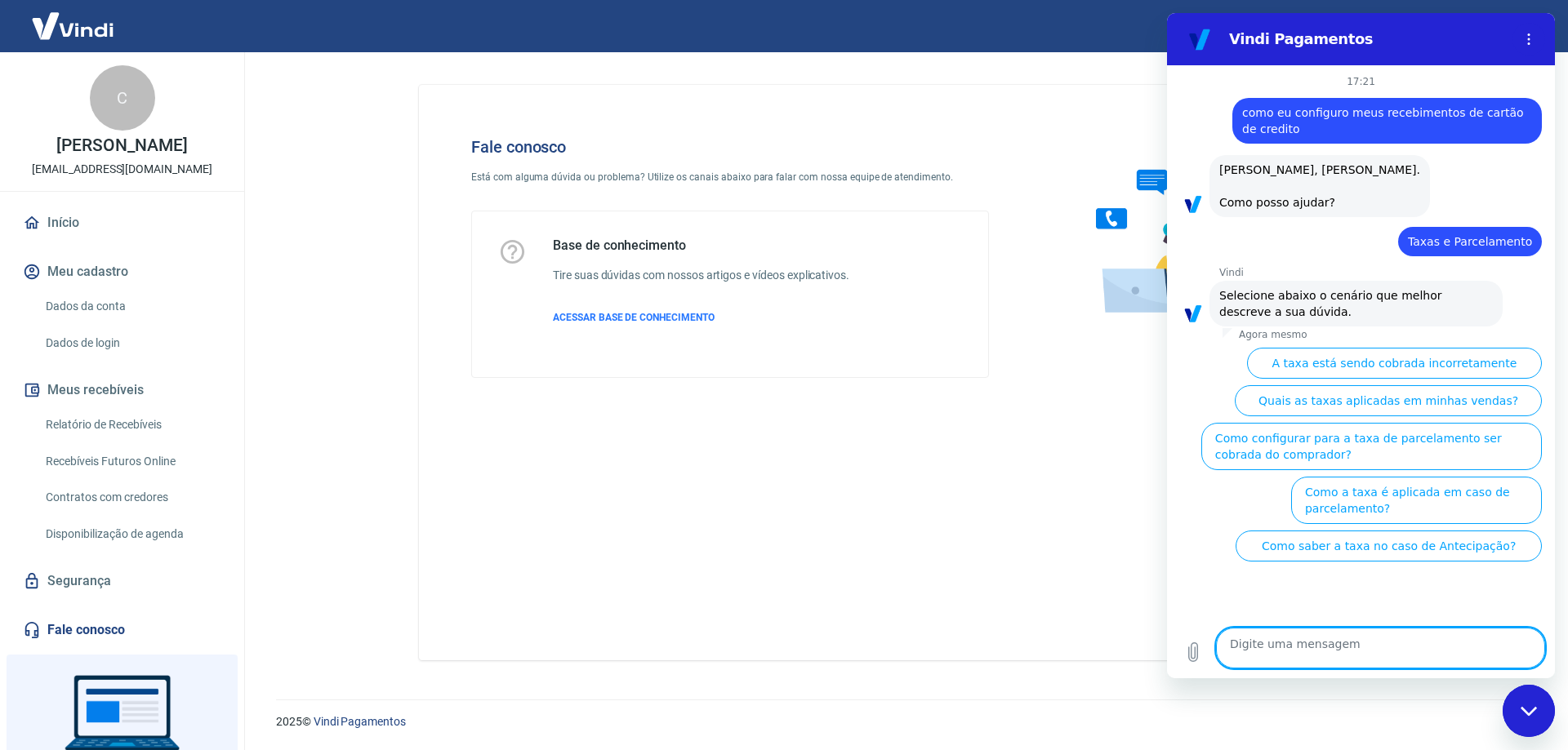
scroll to position [89, 0]
click at [1480, 465] on button "Como configurar para a taxa de parcelamento ser cobrada do comprador?" at bounding box center [1372, 447] width 341 height 47
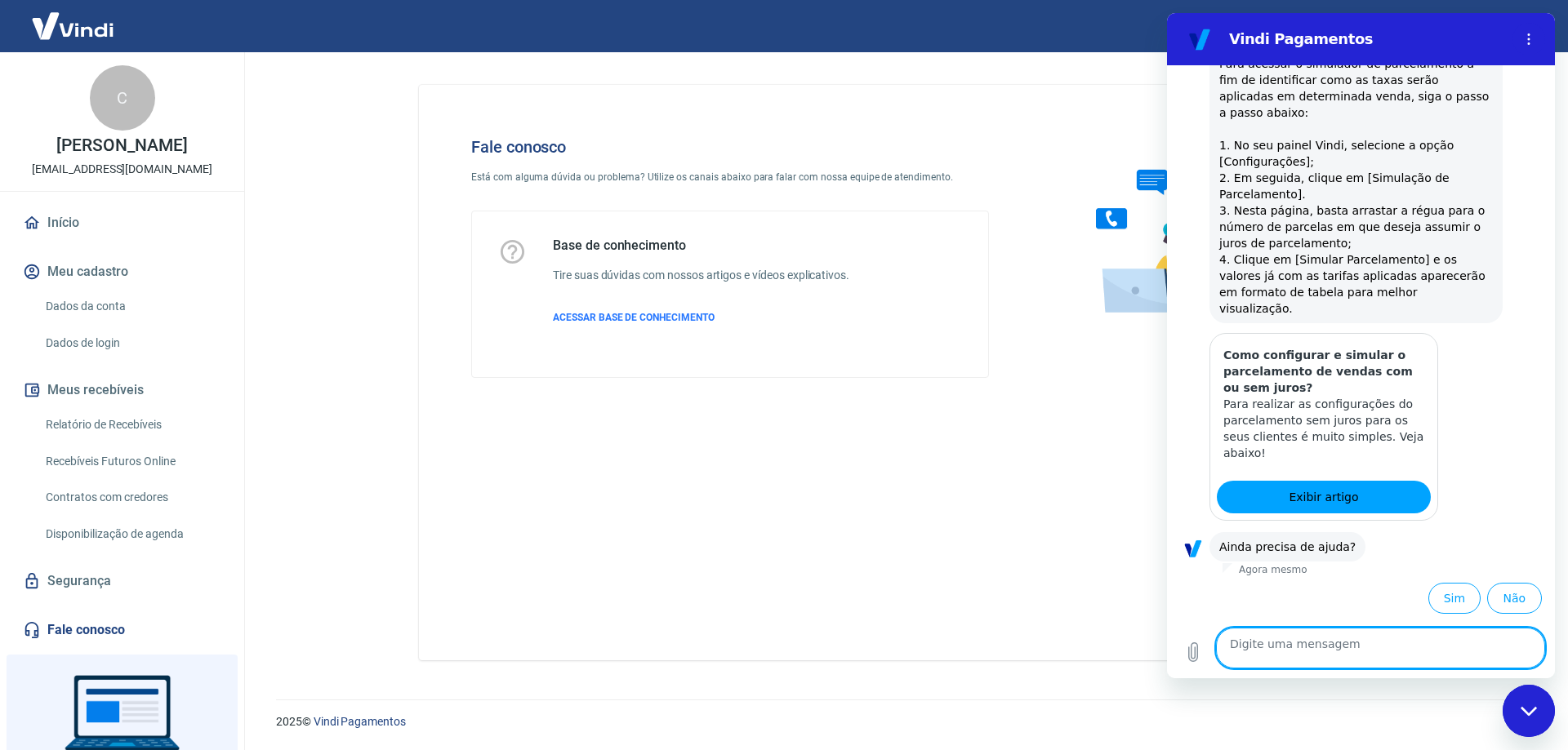
scroll to position [1174, 0]
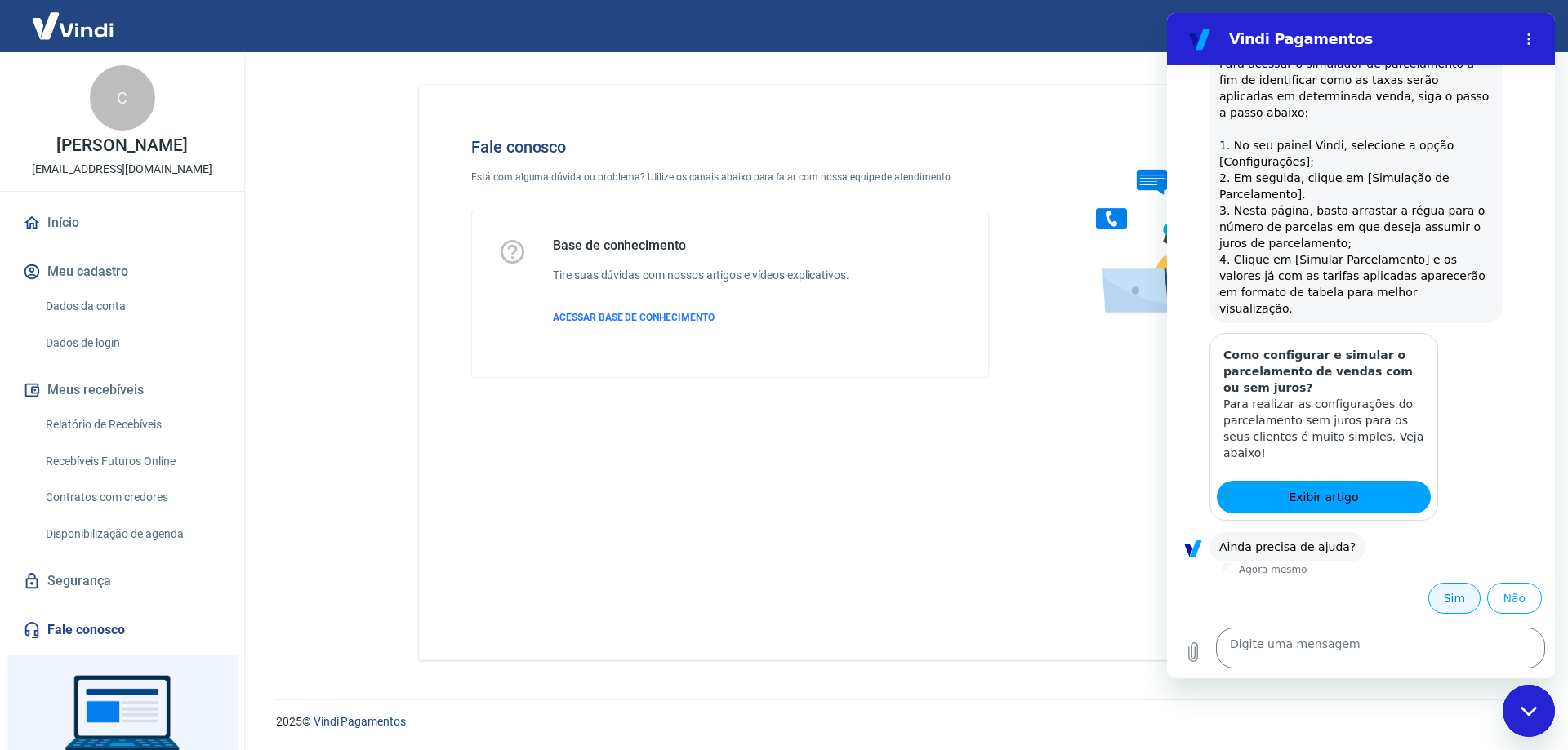
click at [1441, 583] on button "Sim" at bounding box center [1454, 598] width 52 height 31
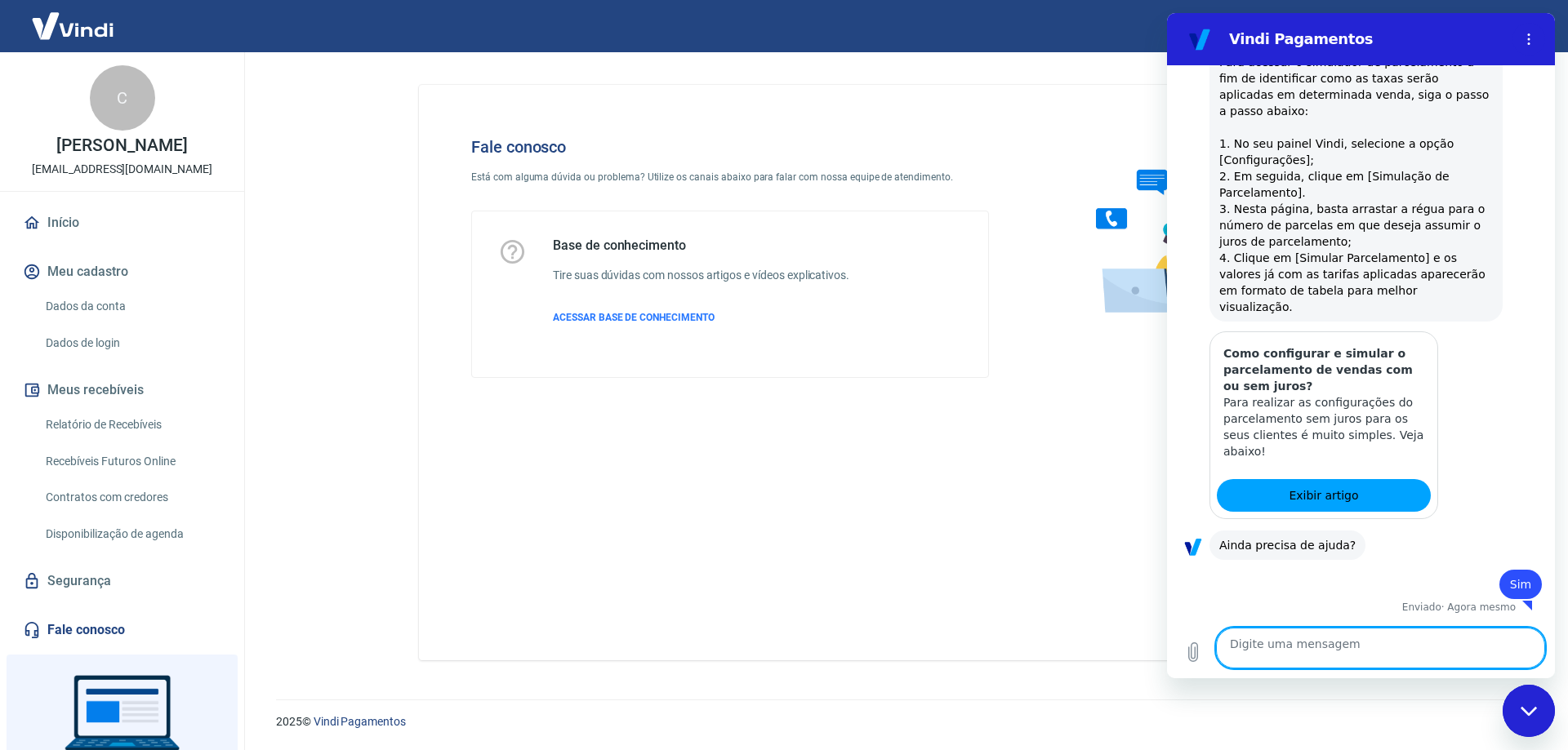
type textarea "x"
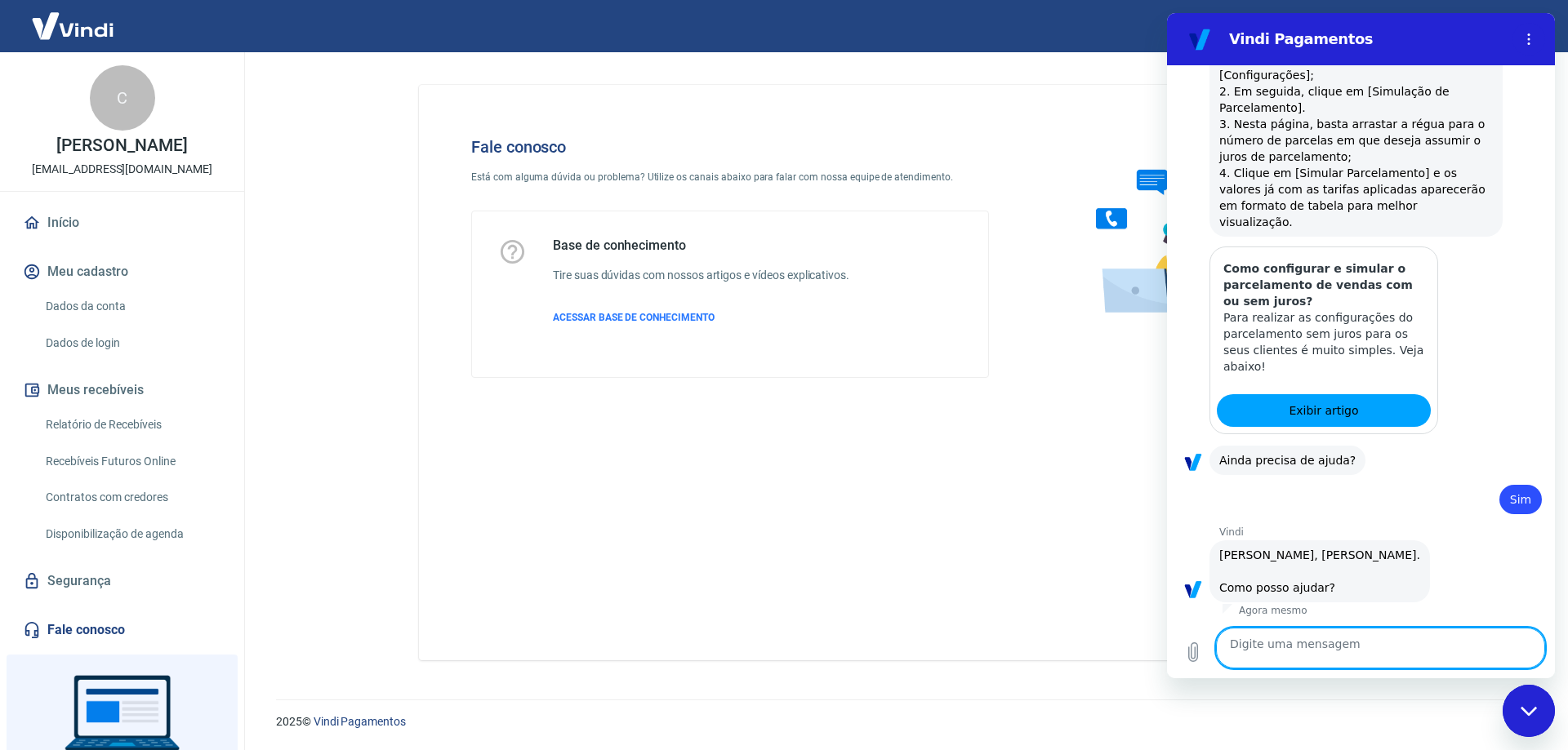
click at [1420, 642] on textarea at bounding box center [1380, 648] width 329 height 40
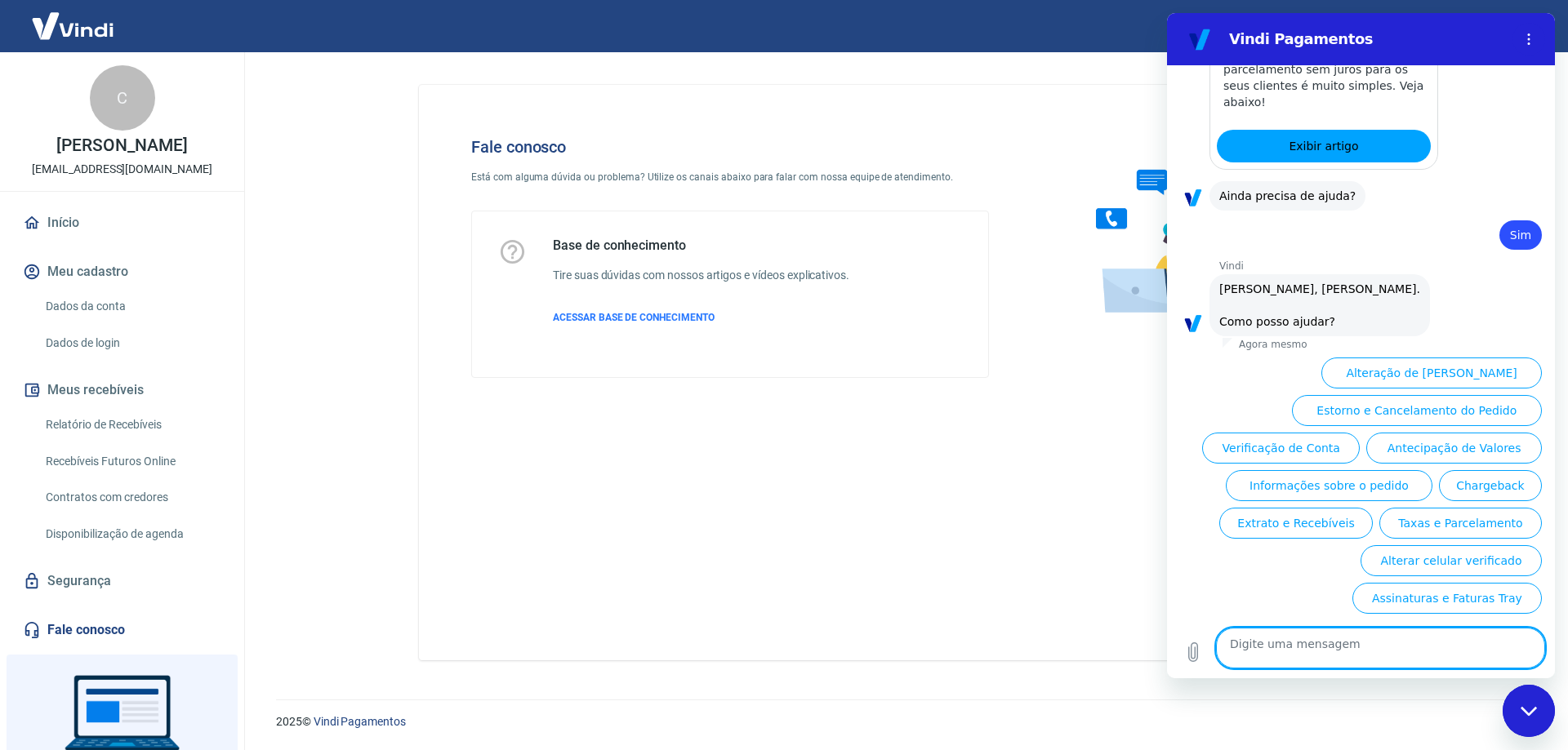
scroll to position [1703, 0]
type textarea "f"
type textarea "x"
type textarea "fa"
type textarea "x"
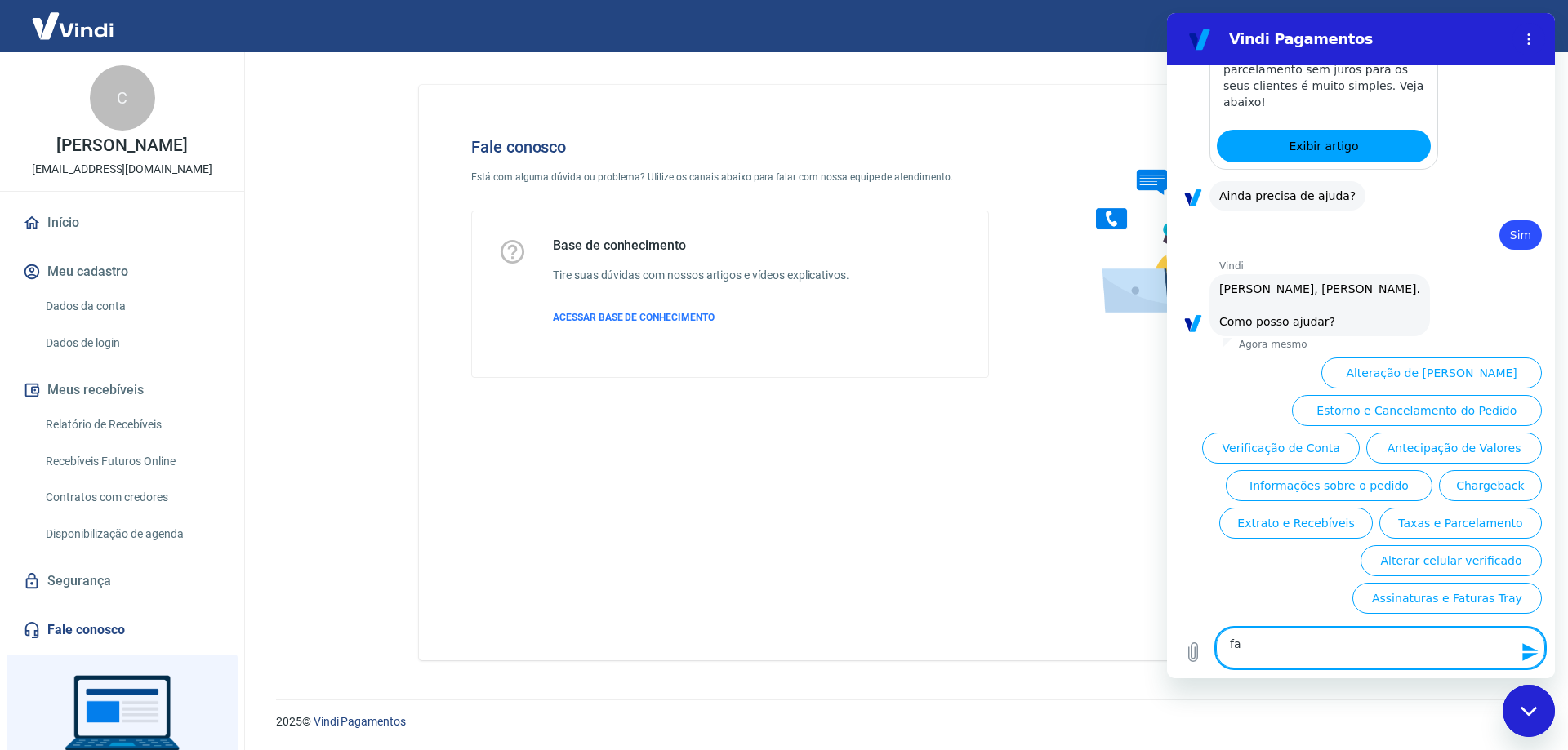
type textarea "fal"
type textarea "x"
type textarea "fala"
type textarea "x"
type textarea "falar"
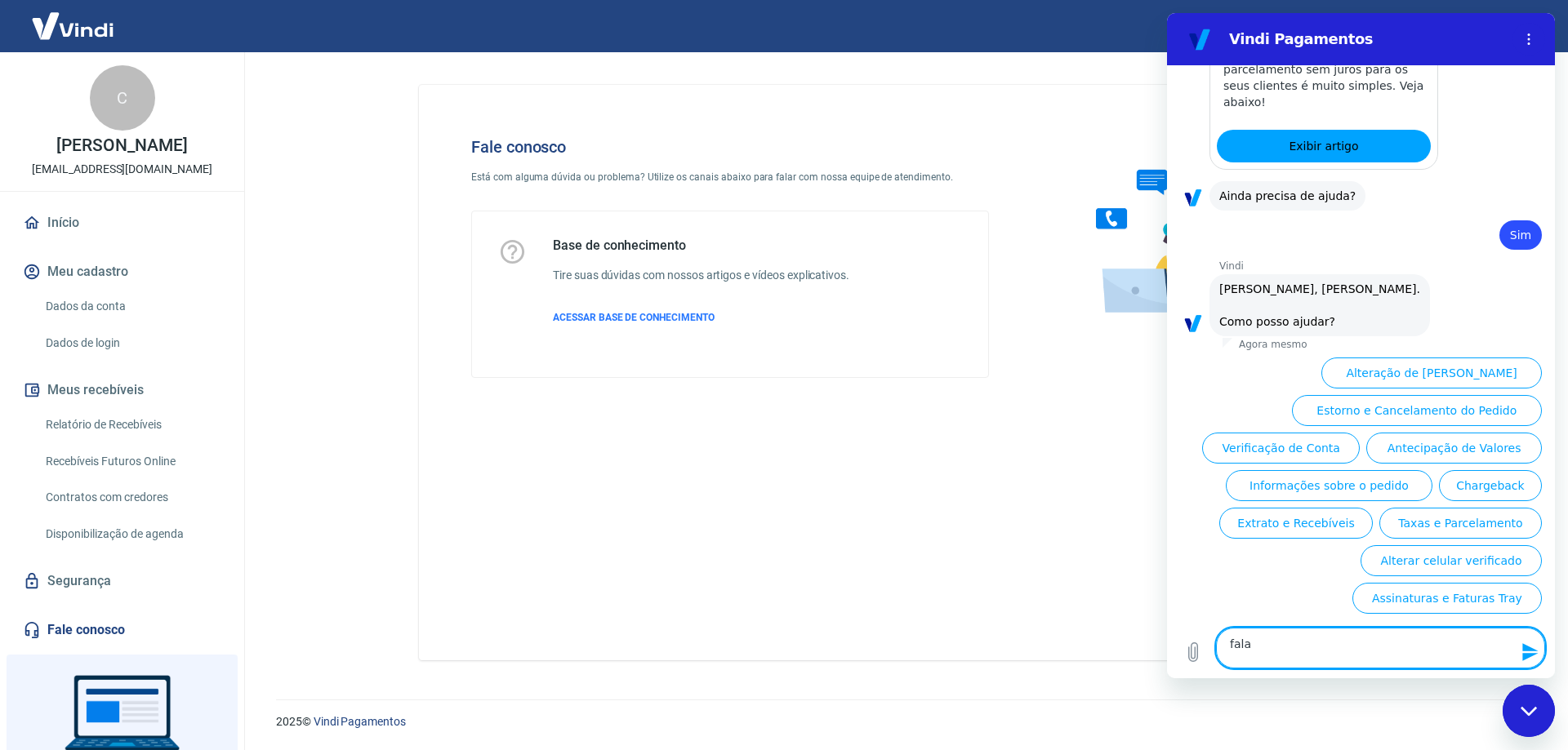
type textarea "x"
type textarea "falar"
type textarea "x"
type textarea "falar c"
type textarea "x"
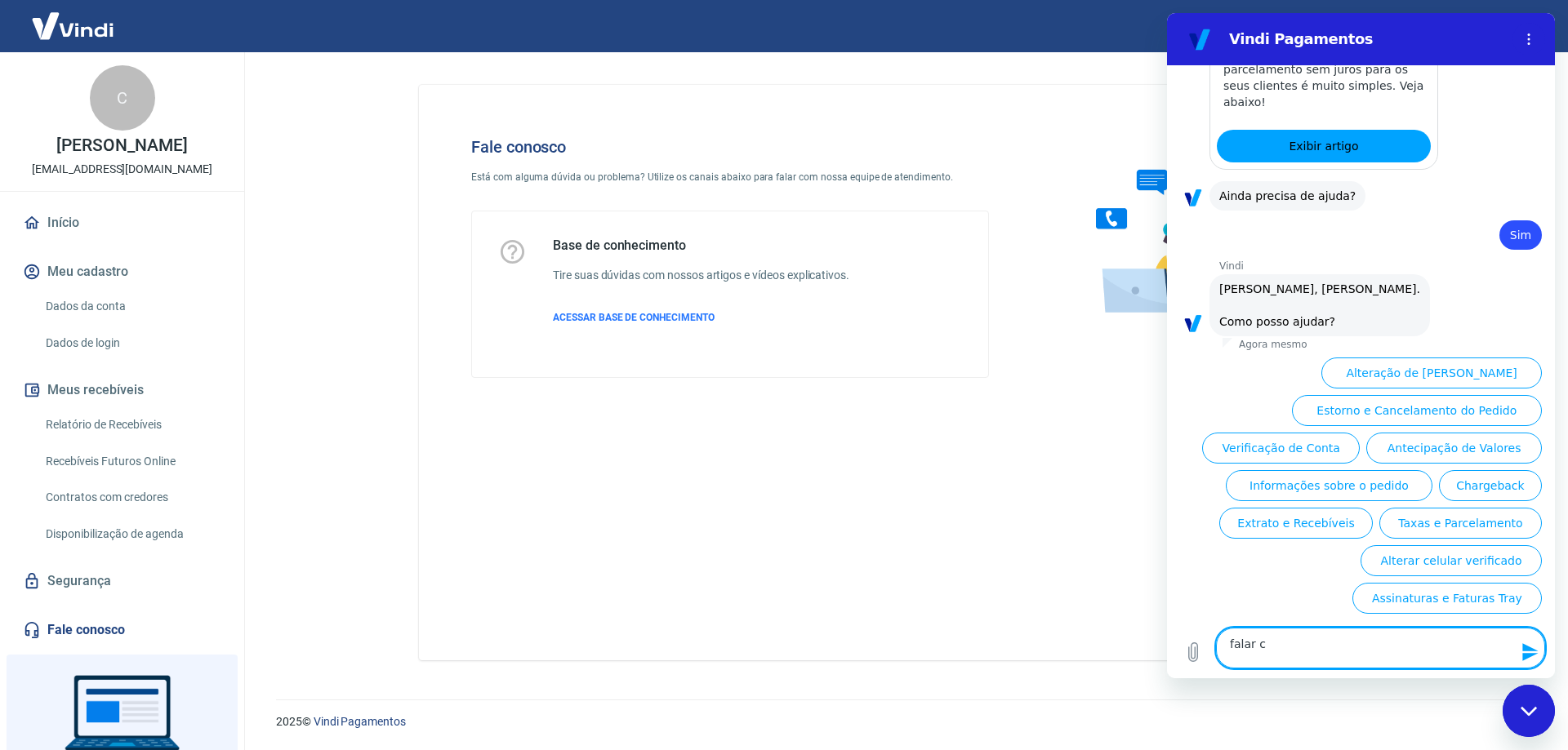
type textarea "falar co"
type textarea "x"
type textarea "falar com"
type textarea "x"
type textarea "falar com"
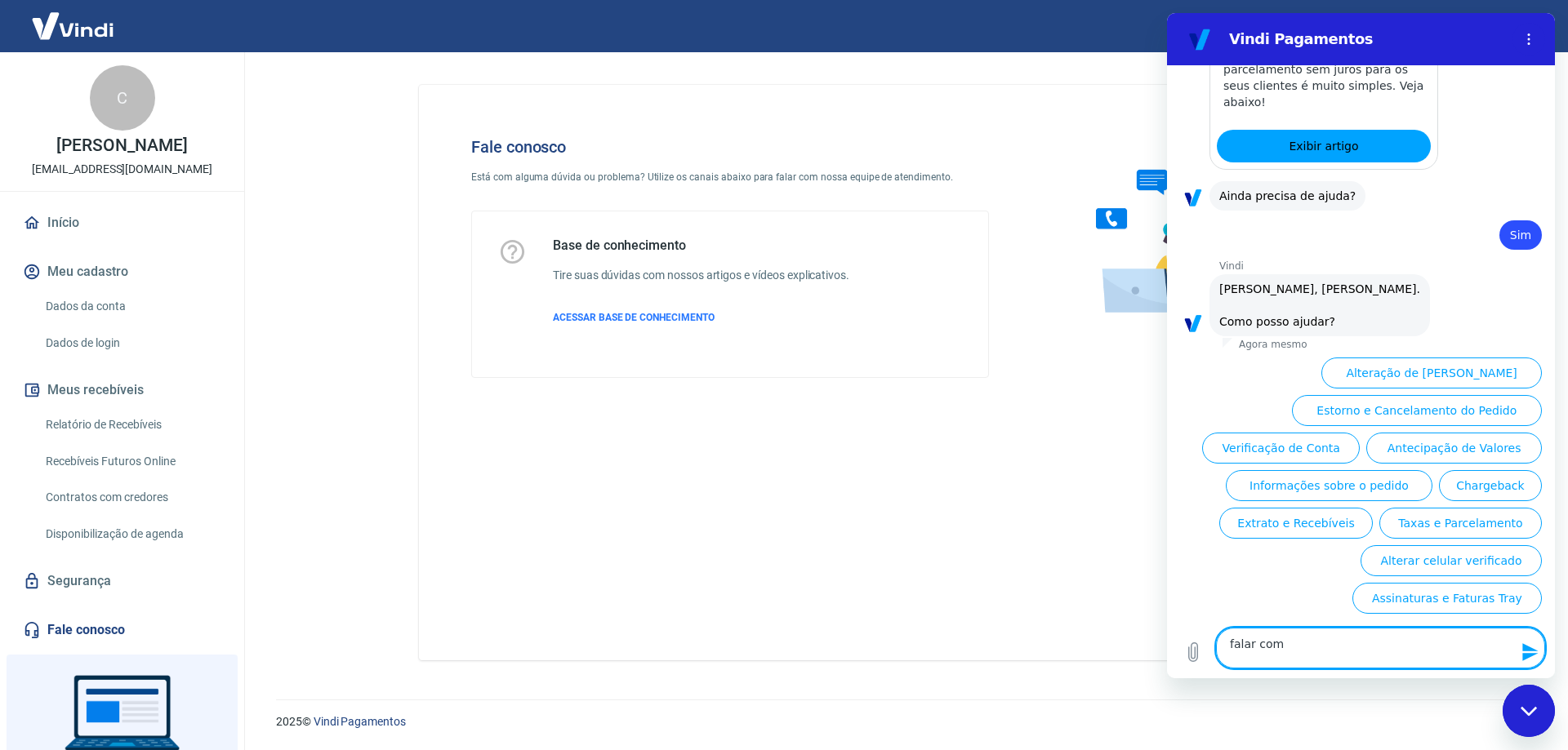
type textarea "x"
type textarea "falar com j"
type textarea "x"
type textarea "falar com"
type textarea "x"
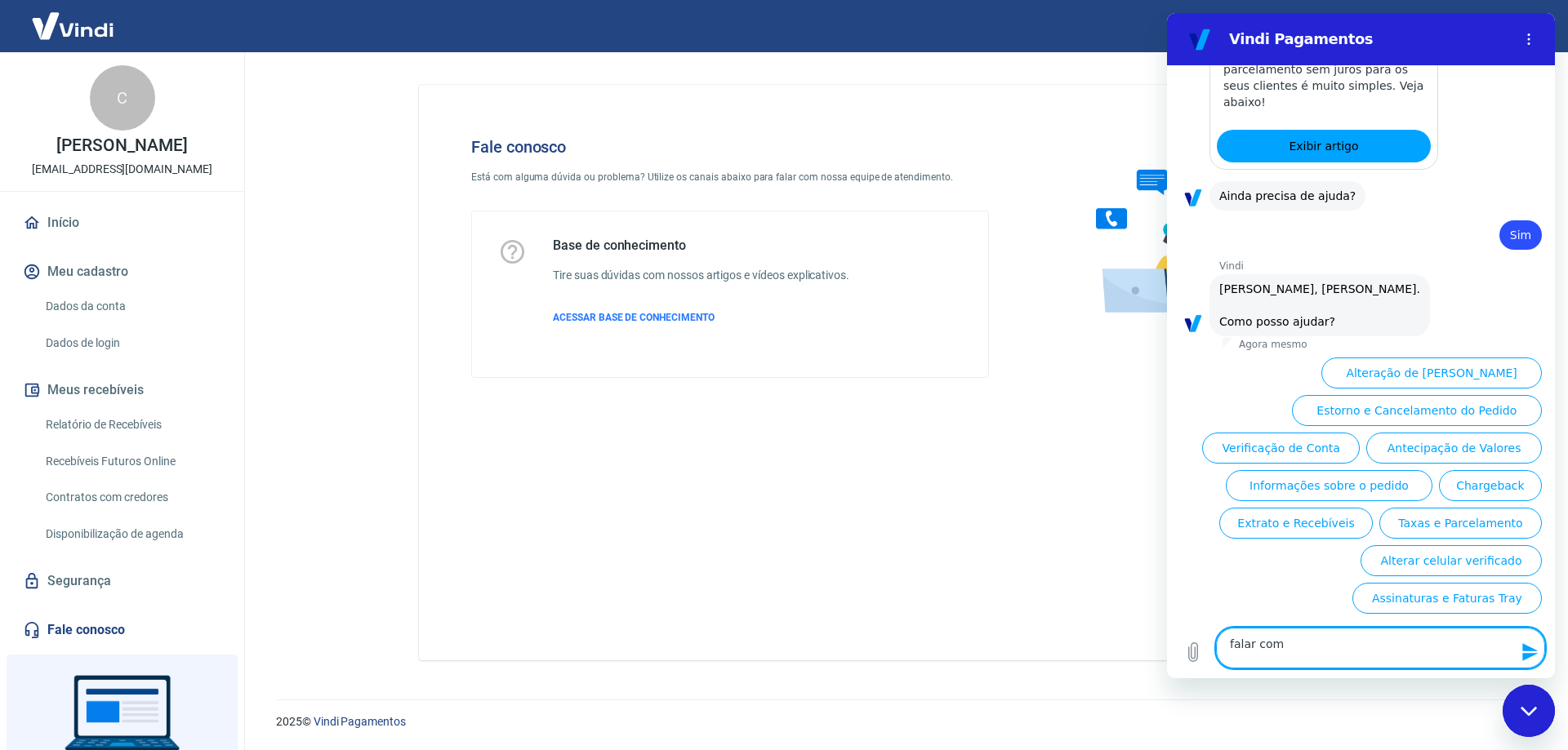
type textarea "falar com h"
type textarea "x"
type textarea "falar com hu"
type textarea "x"
type textarea "falar com hum"
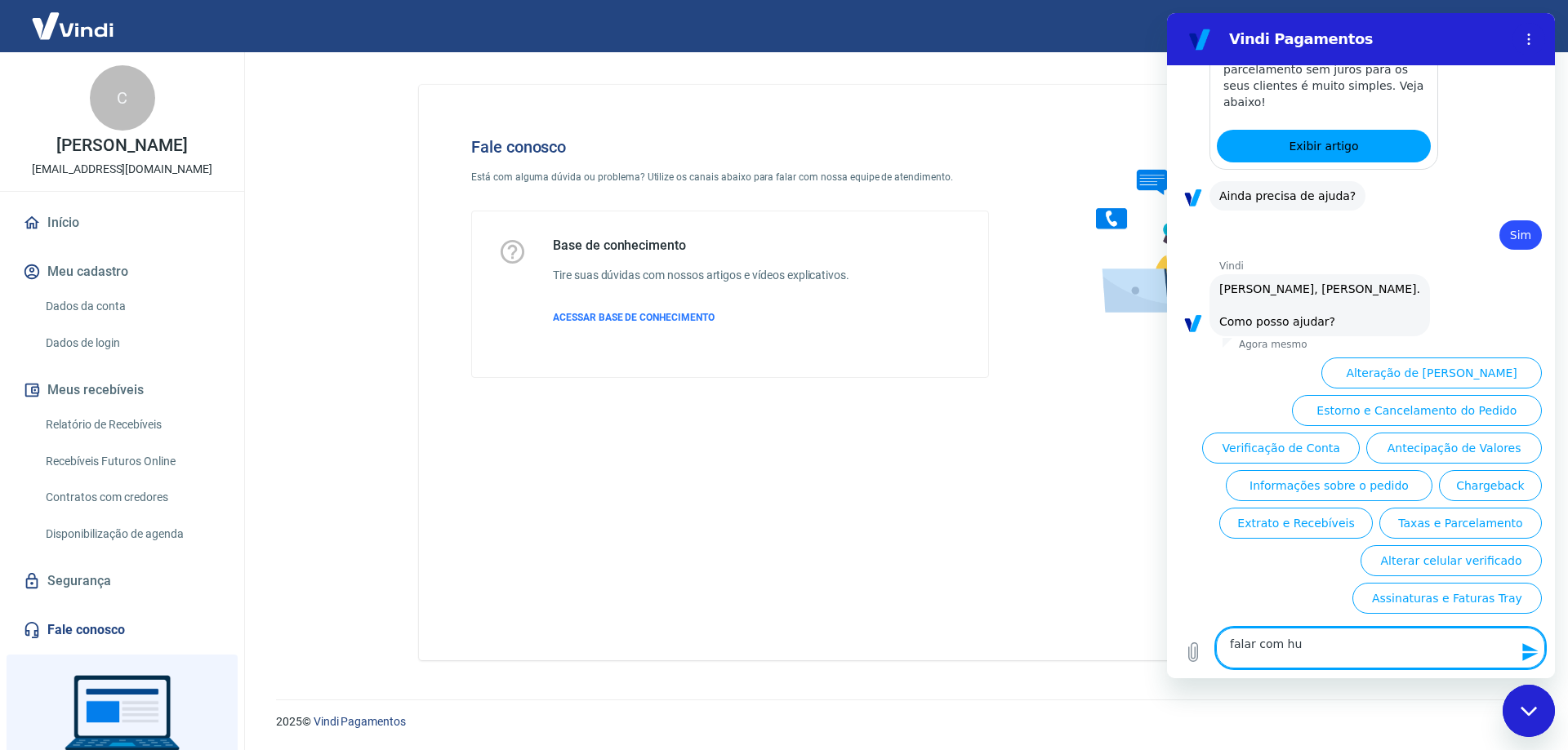
type textarea "x"
type textarea "falar com huma"
type textarea "x"
type textarea "falar com human"
type textarea "x"
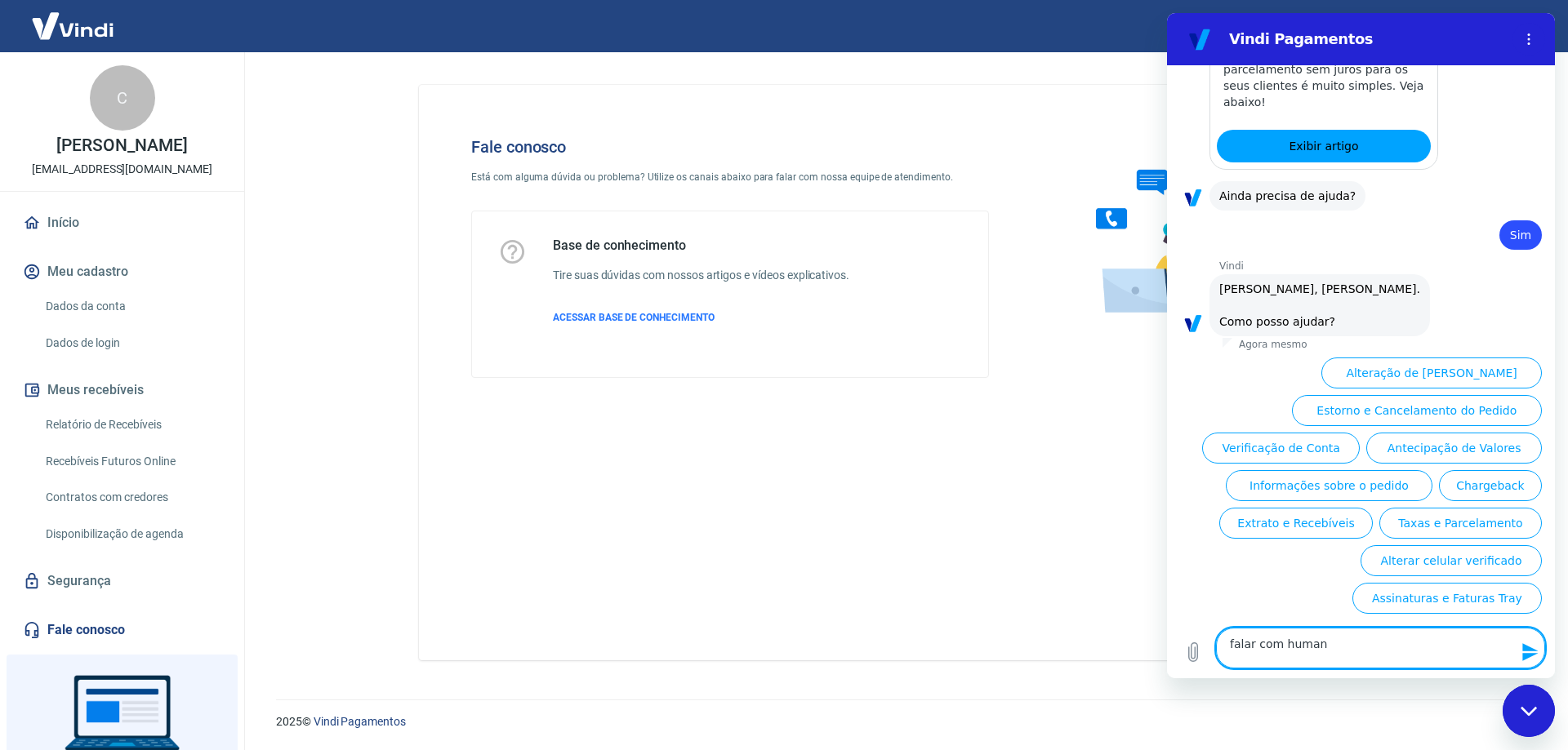
type textarea "falar com humano"
type textarea "x"
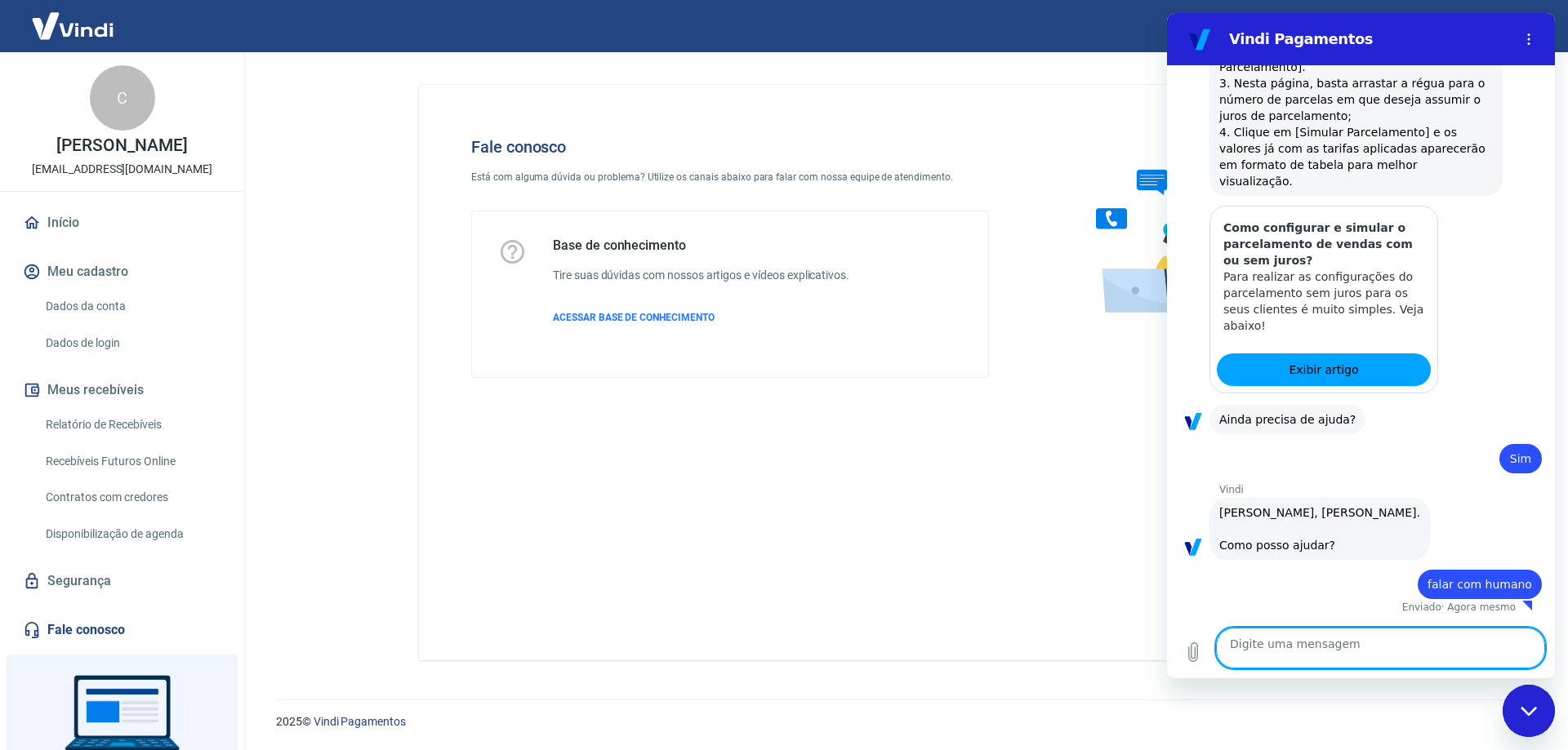
type textarea "x"
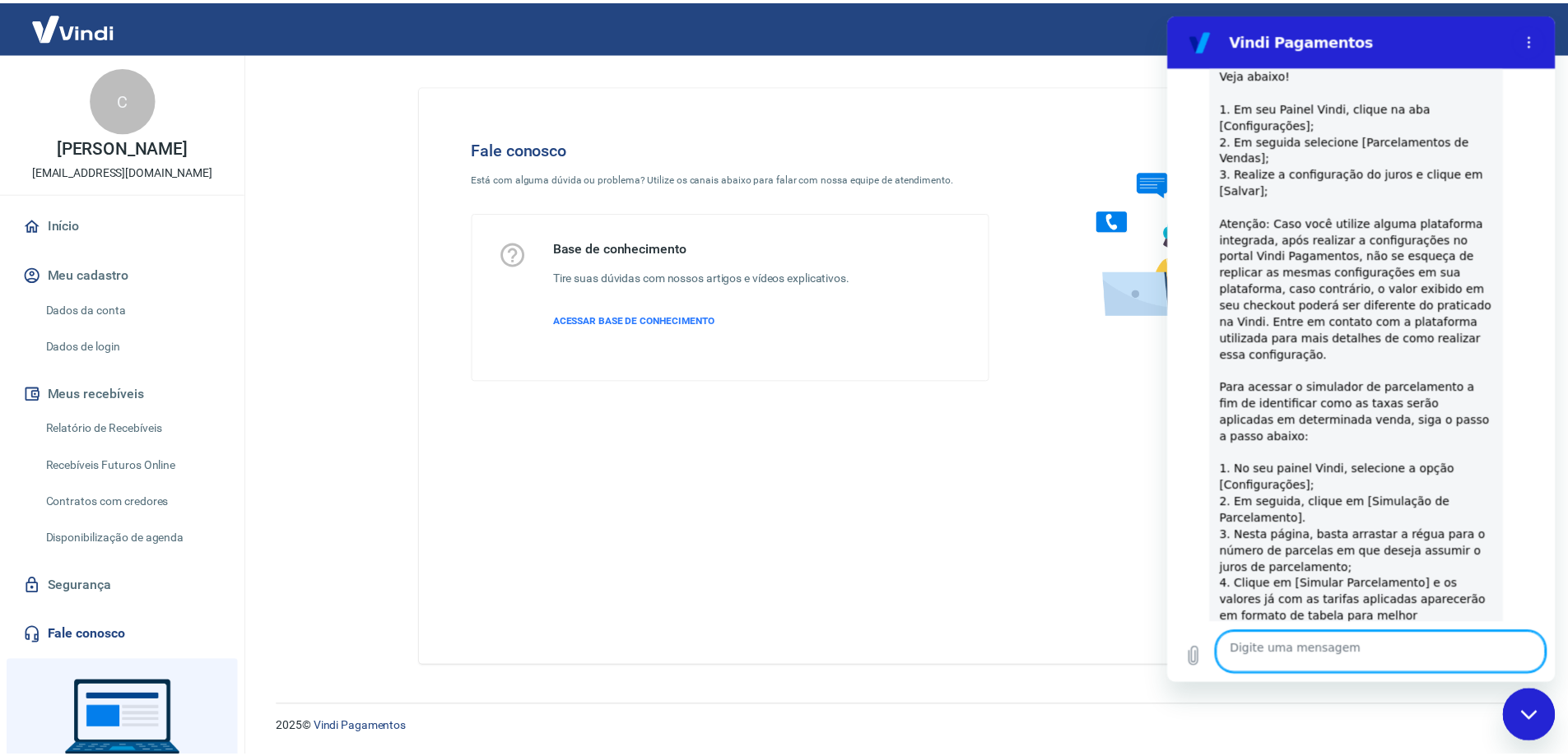
scroll to position [877, 0]
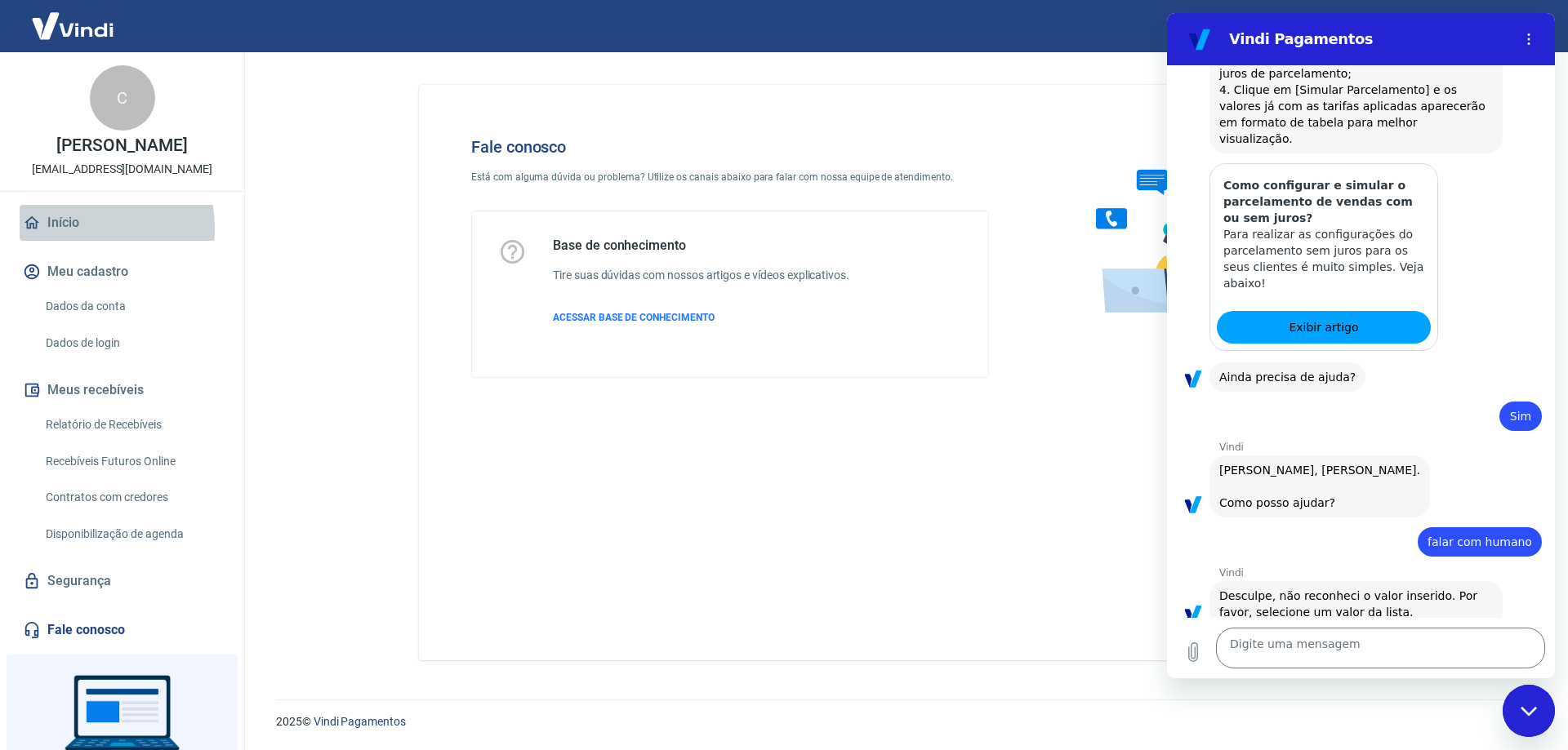
click at [59, 226] on link "Início" at bounding box center [121, 222] width 205 height 36
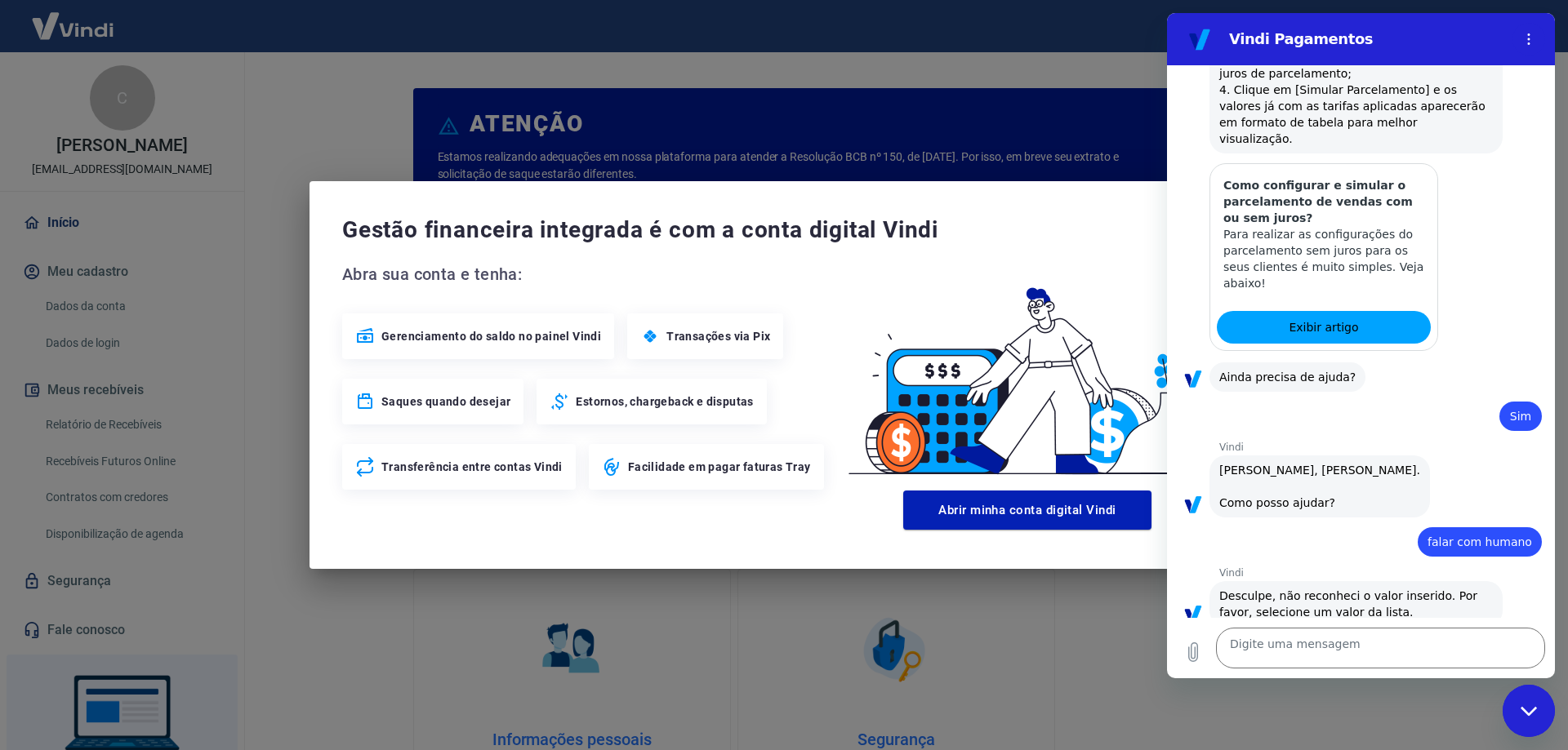
click at [110, 321] on div "Gestão financeira integrada é com a conta digital Vindi Abra sua conta e tenha:…" at bounding box center [784, 375] width 1568 height 750
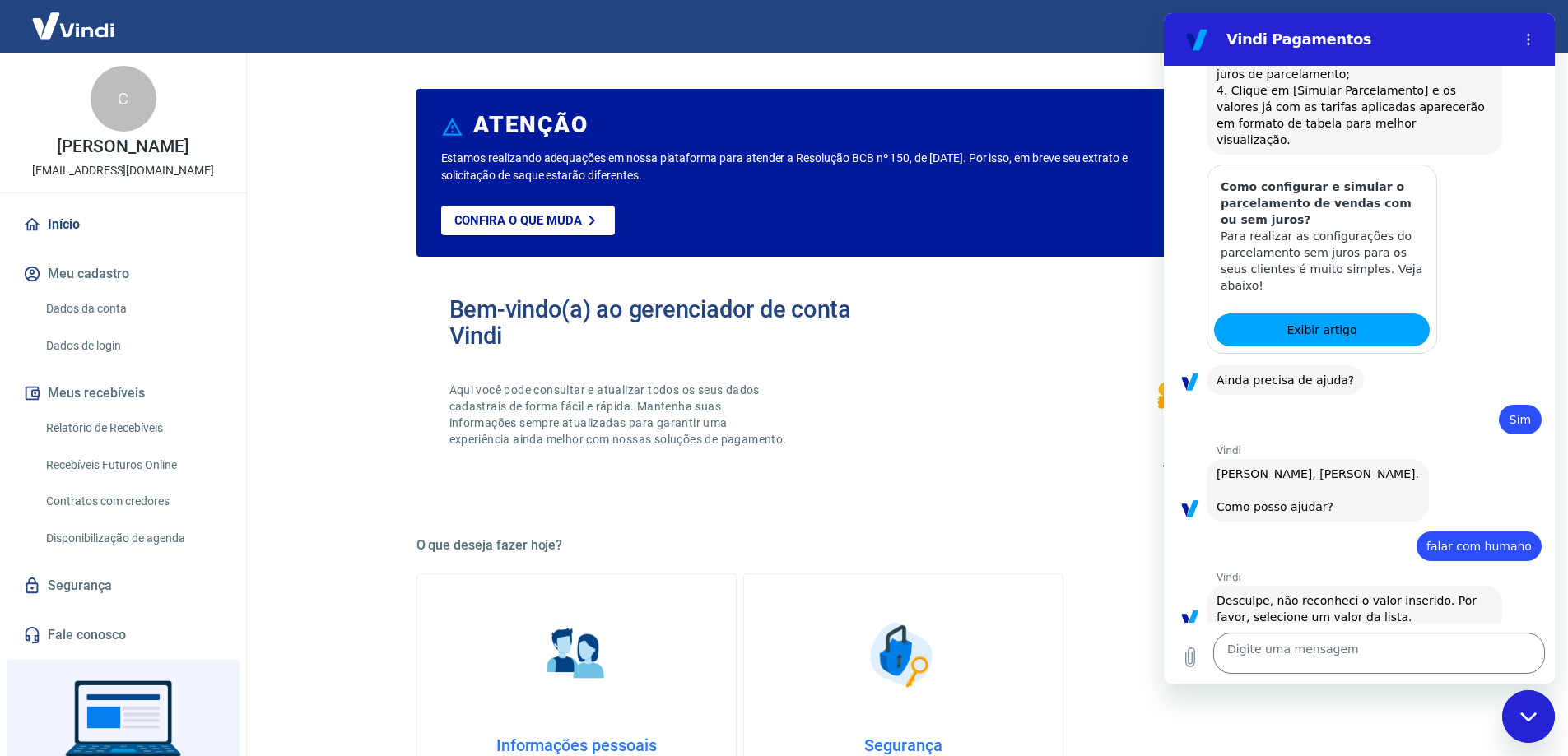
click at [77, 23] on img at bounding box center [73, 25] width 107 height 50
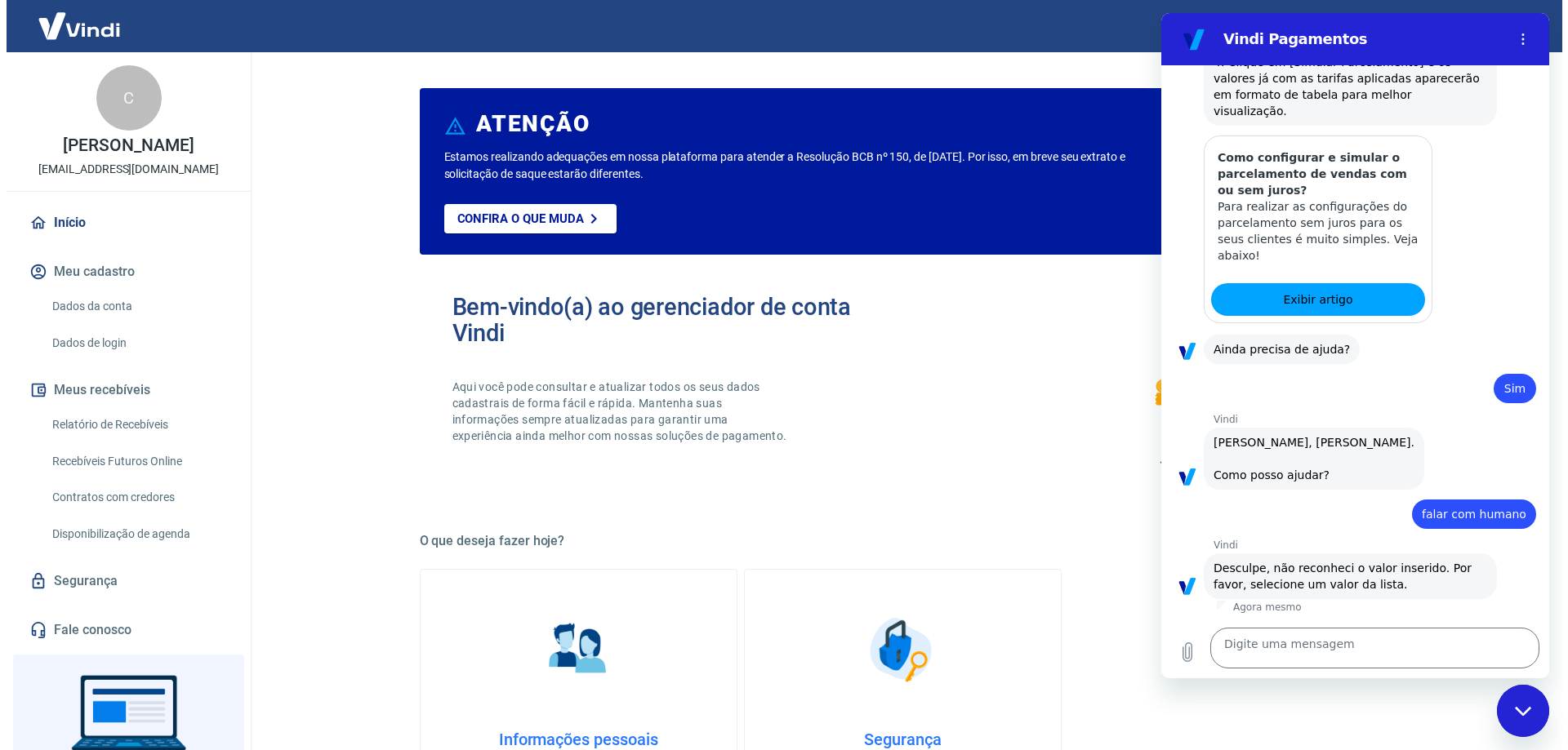
scroll to position [1442, 0]
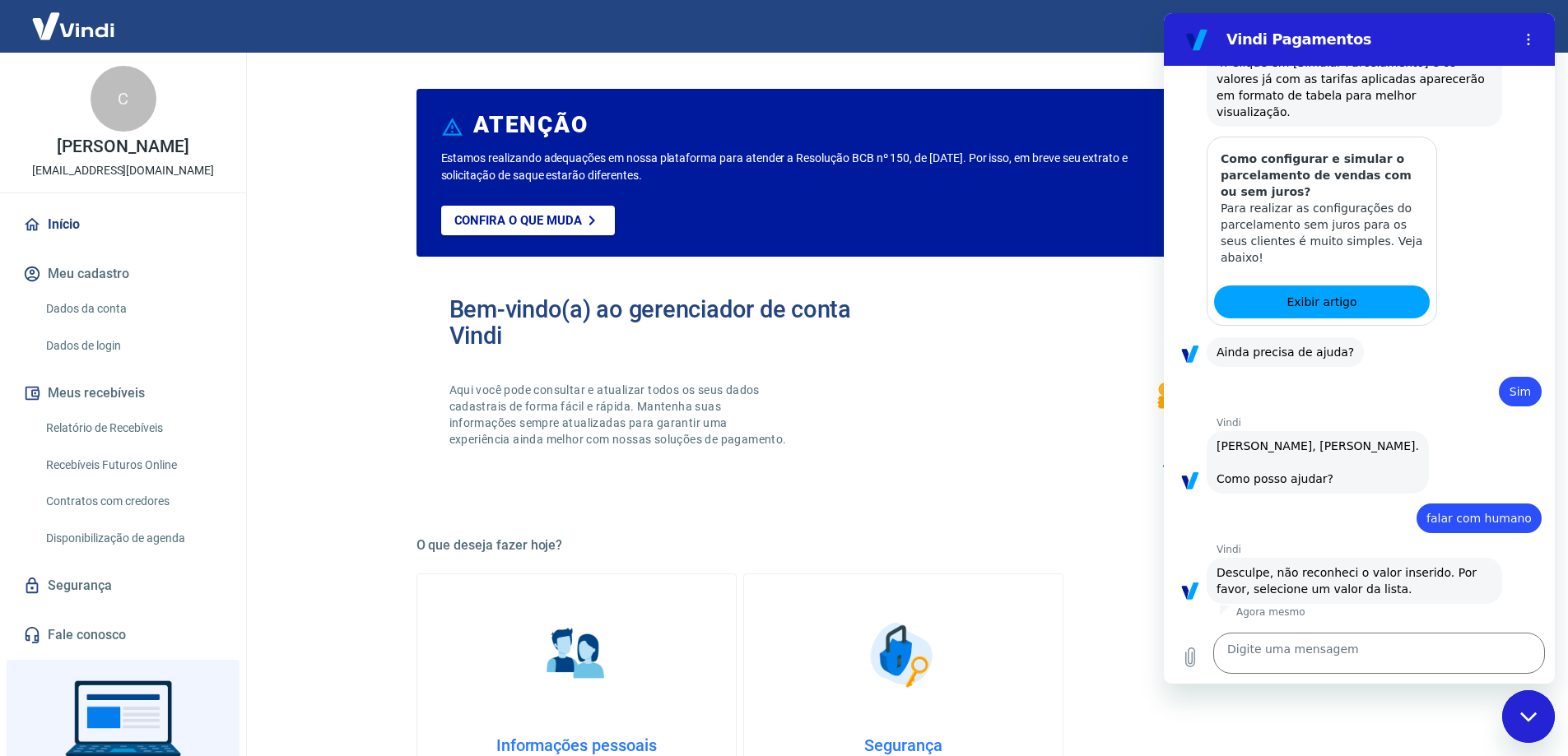
click at [932, 390] on div "Bem-vindo(a) ao gerenciador de conta Vindi Aqui você pode consultar e atualizar…" at bounding box center [903, 387] width 975 height 234
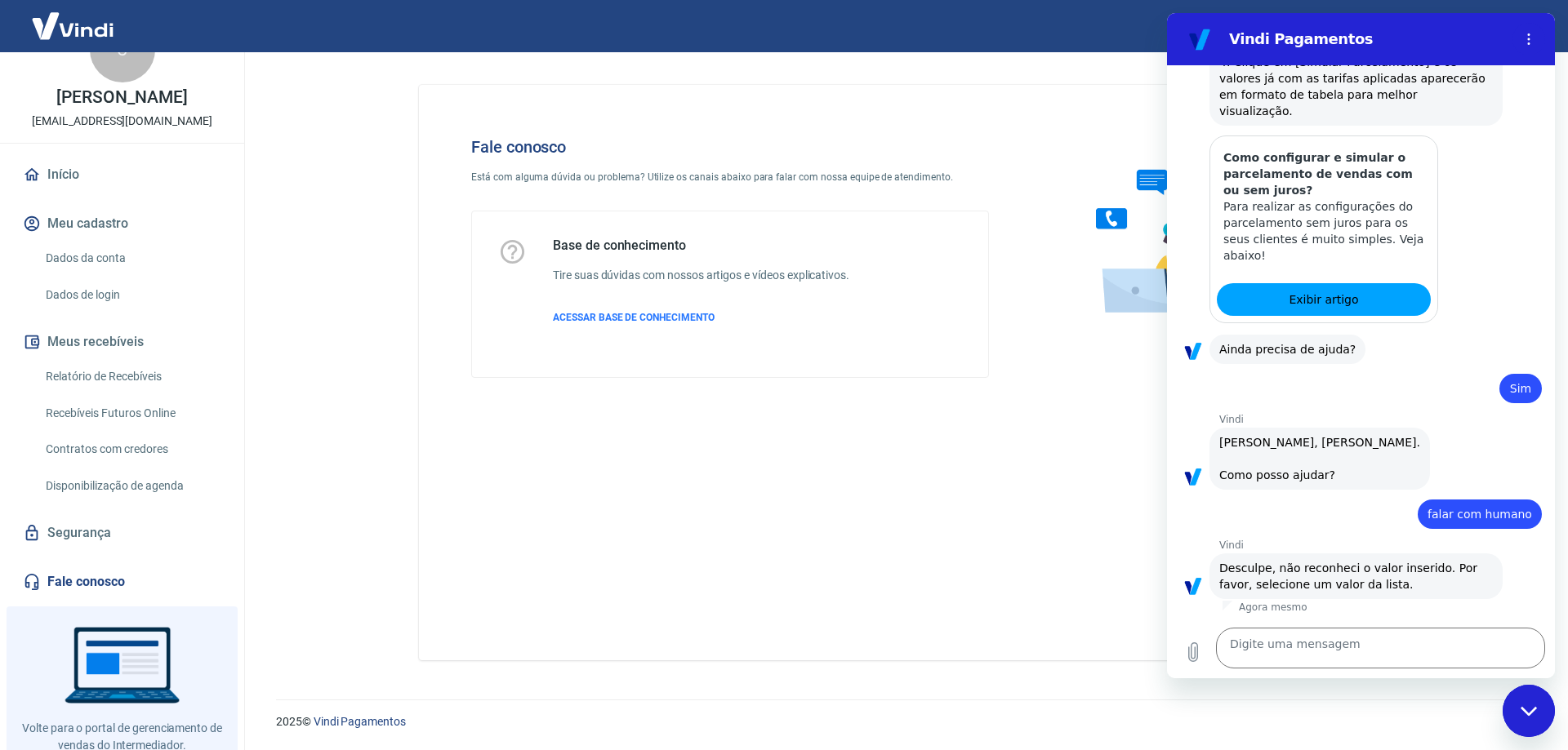
scroll to position [95, 0]
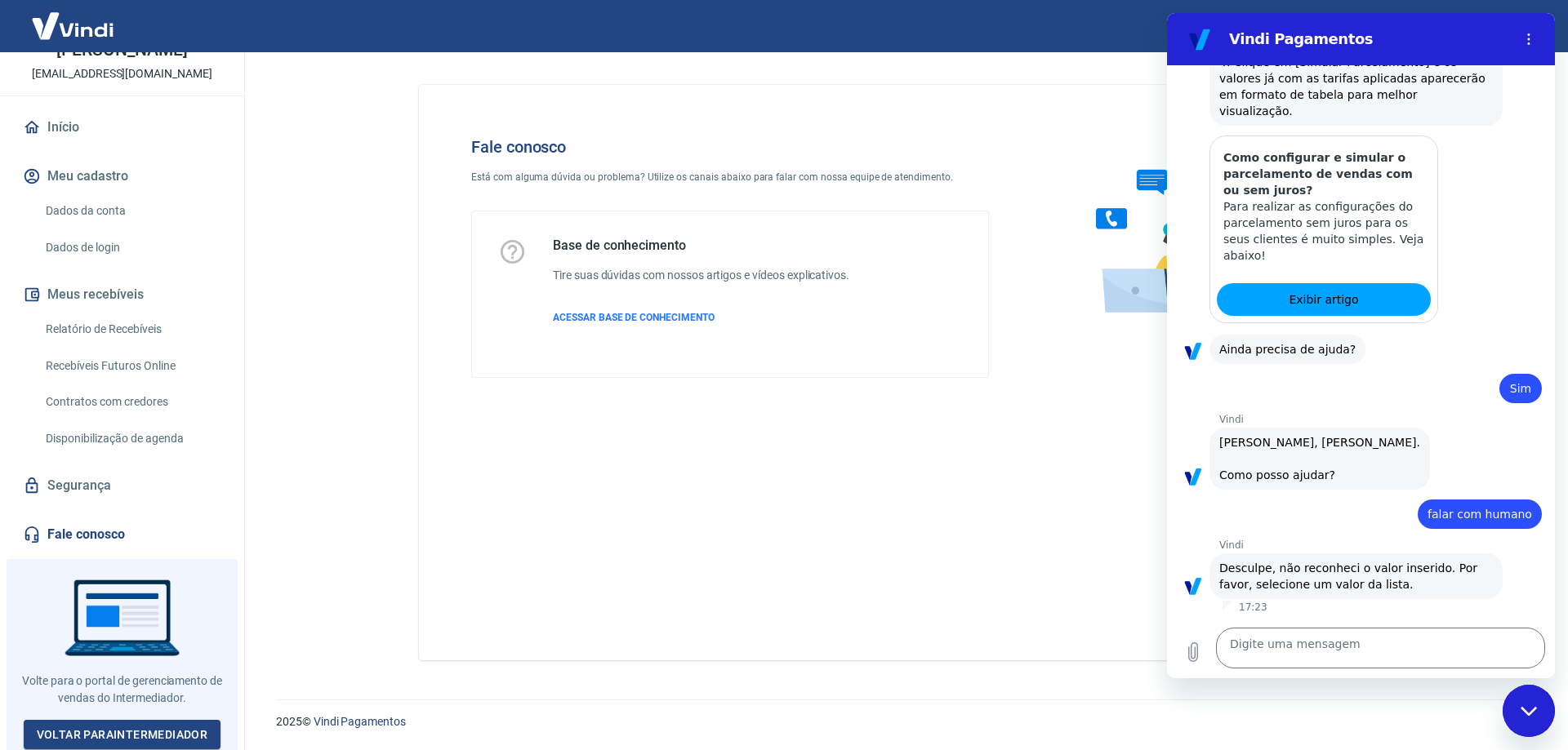
click at [931, 544] on div "Fale conosco Está com alguma dúvida ou problema? Utilize os canais abaixo para …" at bounding box center [902, 372] width 967 height 576
click at [149, 731] on link "Voltar para Intermediador" at bounding box center [122, 735] width 197 height 30
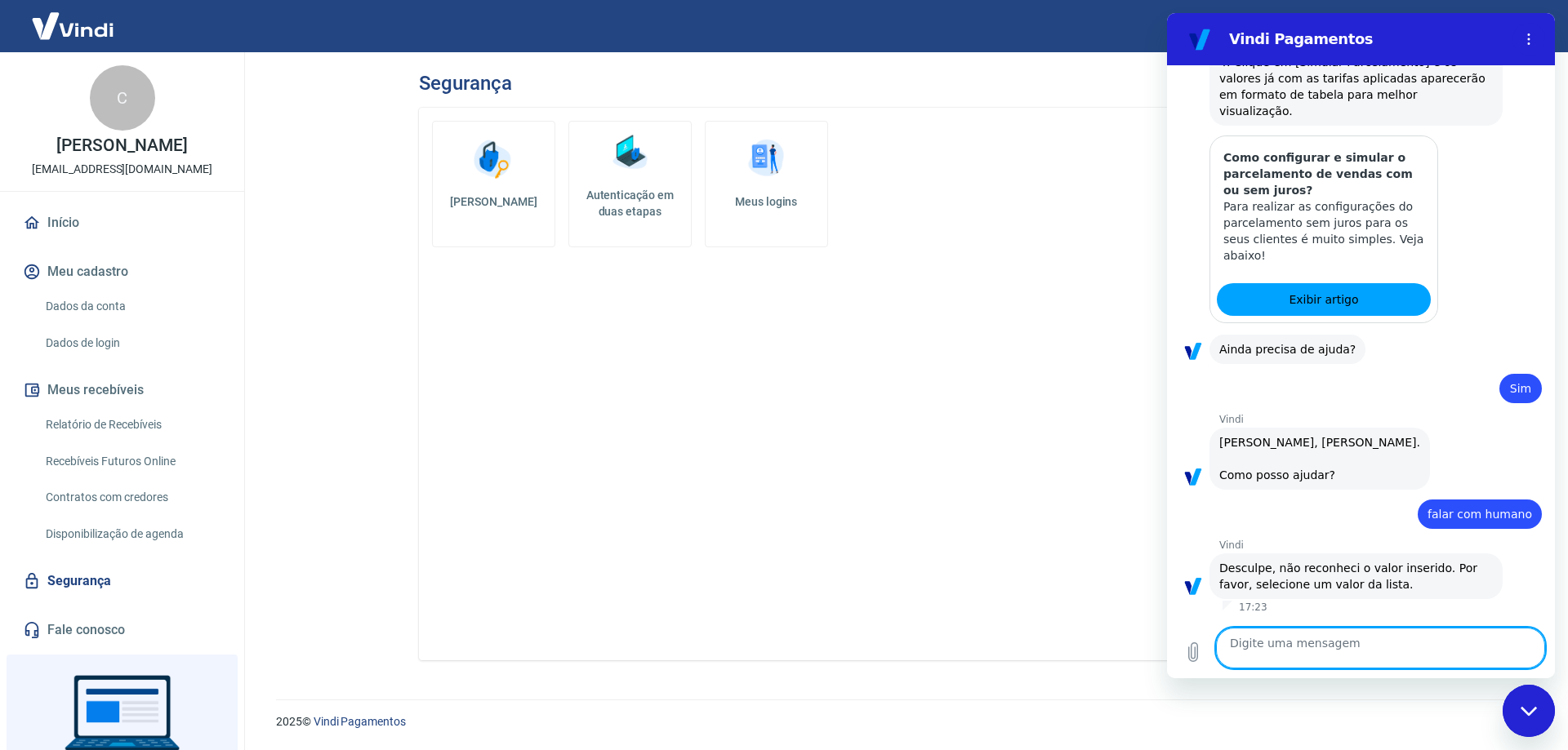
click at [67, 18] on img at bounding box center [72, 25] width 106 height 50
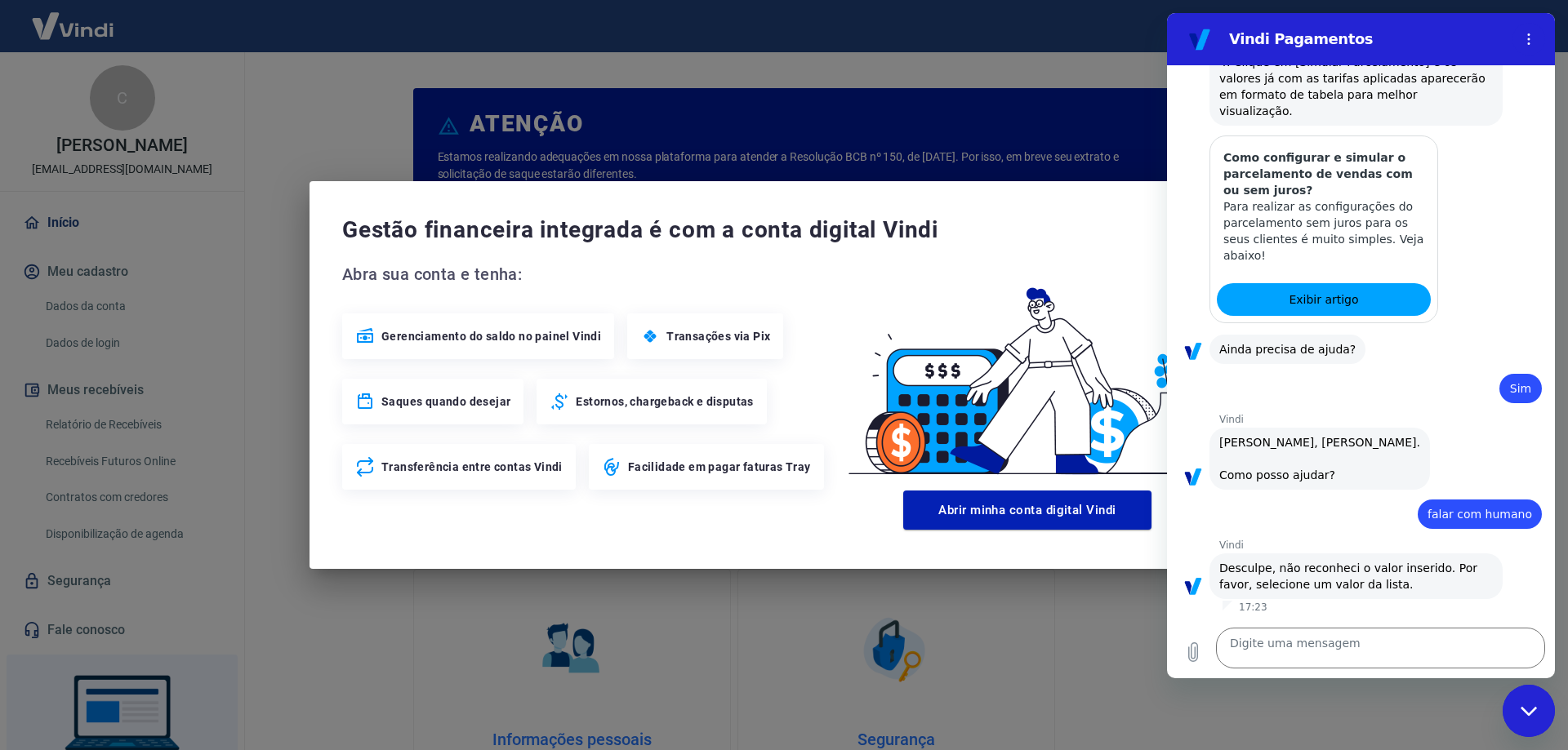
click at [1007, 181] on div "Gestão financeira integrada é com a conta digital Vindi Abra sua conta e tenha:…" at bounding box center [784, 375] width 949 height 388
click at [1033, 196] on div "Gestão financeira integrada é com a conta digital Vindi Abra sua conta e tenha:…" at bounding box center [784, 375] width 949 height 388
click at [1045, 632] on div "Gestão financeira integrada é com a conta digital Vindi Abra sua conta e tenha:…" at bounding box center [784, 375] width 1568 height 750
